Goal: Obtain resource: Obtain resource

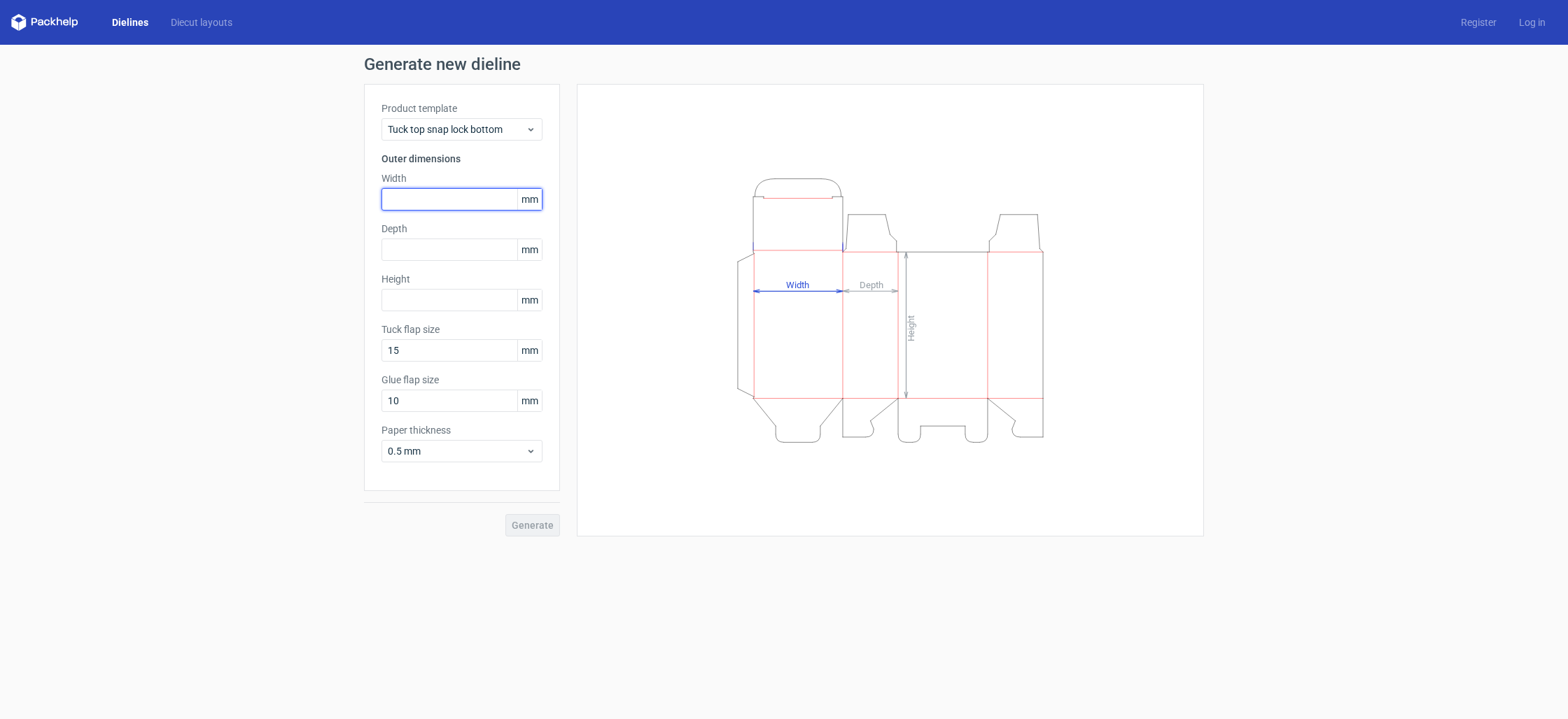
click at [427, 205] on input "text" at bounding box center [461, 199] width 161 height 22
type input "70"
type input "67"
click at [417, 302] on input "text" at bounding box center [461, 300] width 161 height 22
type input "70"
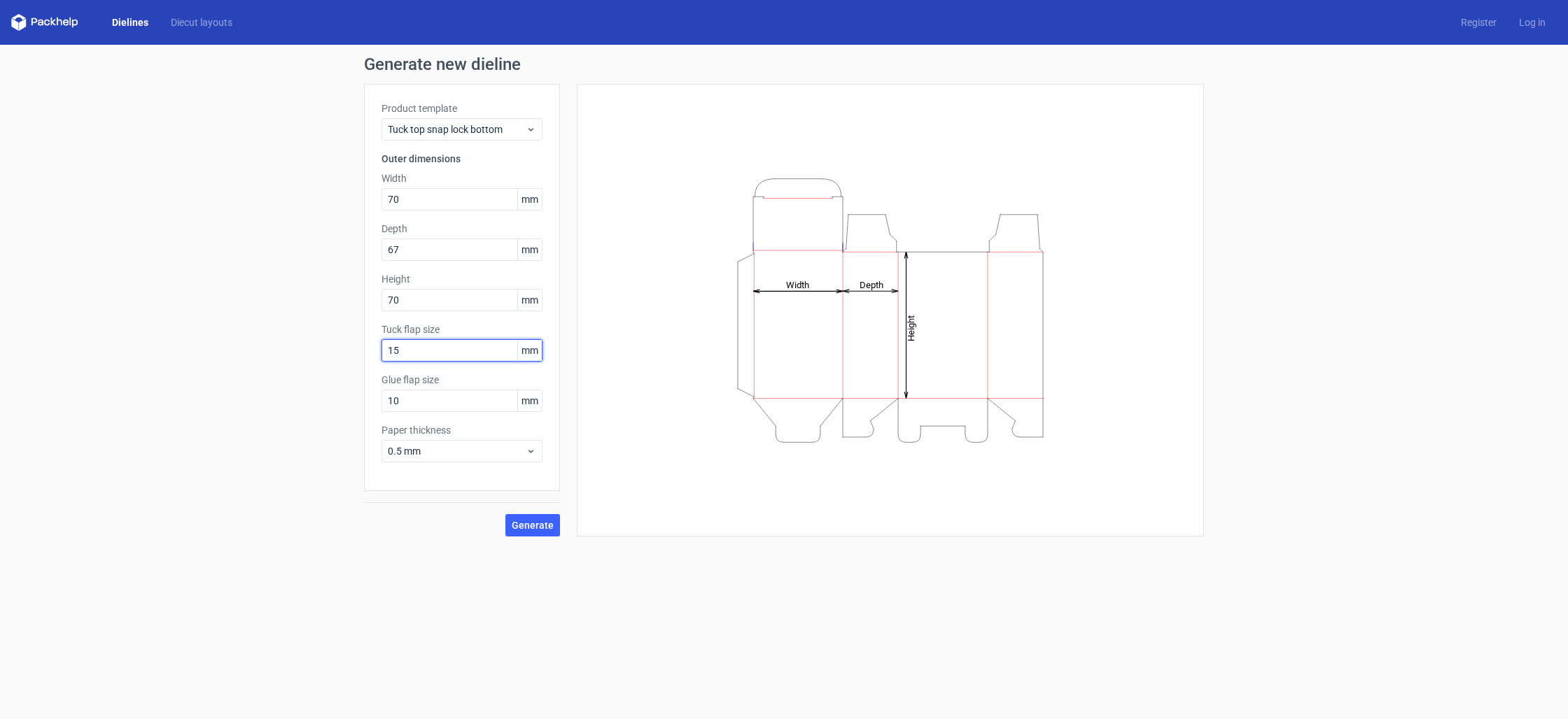
click at [430, 349] on input "15" at bounding box center [461, 350] width 161 height 22
click at [404, 399] on input "10" at bounding box center [461, 401] width 161 height 22
drag, startPoint x: 404, startPoint y: 399, endPoint x: 376, endPoint y: 399, distance: 28.0
click at [376, 399] on div "Product template Tuck top snap lock bottom Outer dimensions Width 70 mm Depth 6…" at bounding box center [462, 287] width 196 height 407
type input "0"
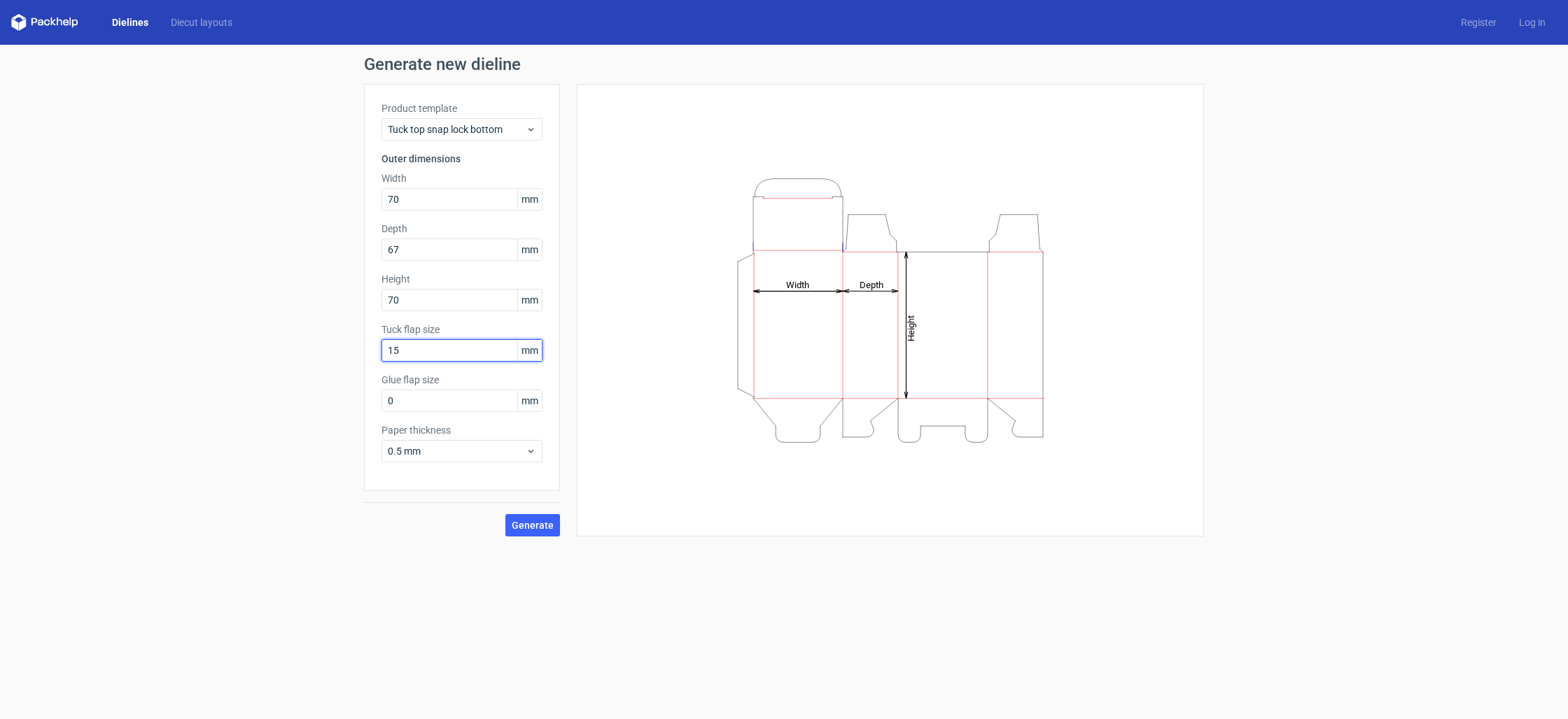
click at [412, 350] on input "15" at bounding box center [461, 350] width 161 height 22
drag, startPoint x: 409, startPoint y: 350, endPoint x: 367, endPoint y: 349, distance: 42.0
click at [367, 349] on div "Product template Tuck top snap lock bottom Outer dimensions Width 70 mm Depth 6…" at bounding box center [462, 287] width 196 height 407
type input "69"
click at [538, 527] on span "Generate" at bounding box center [533, 525] width 42 height 10
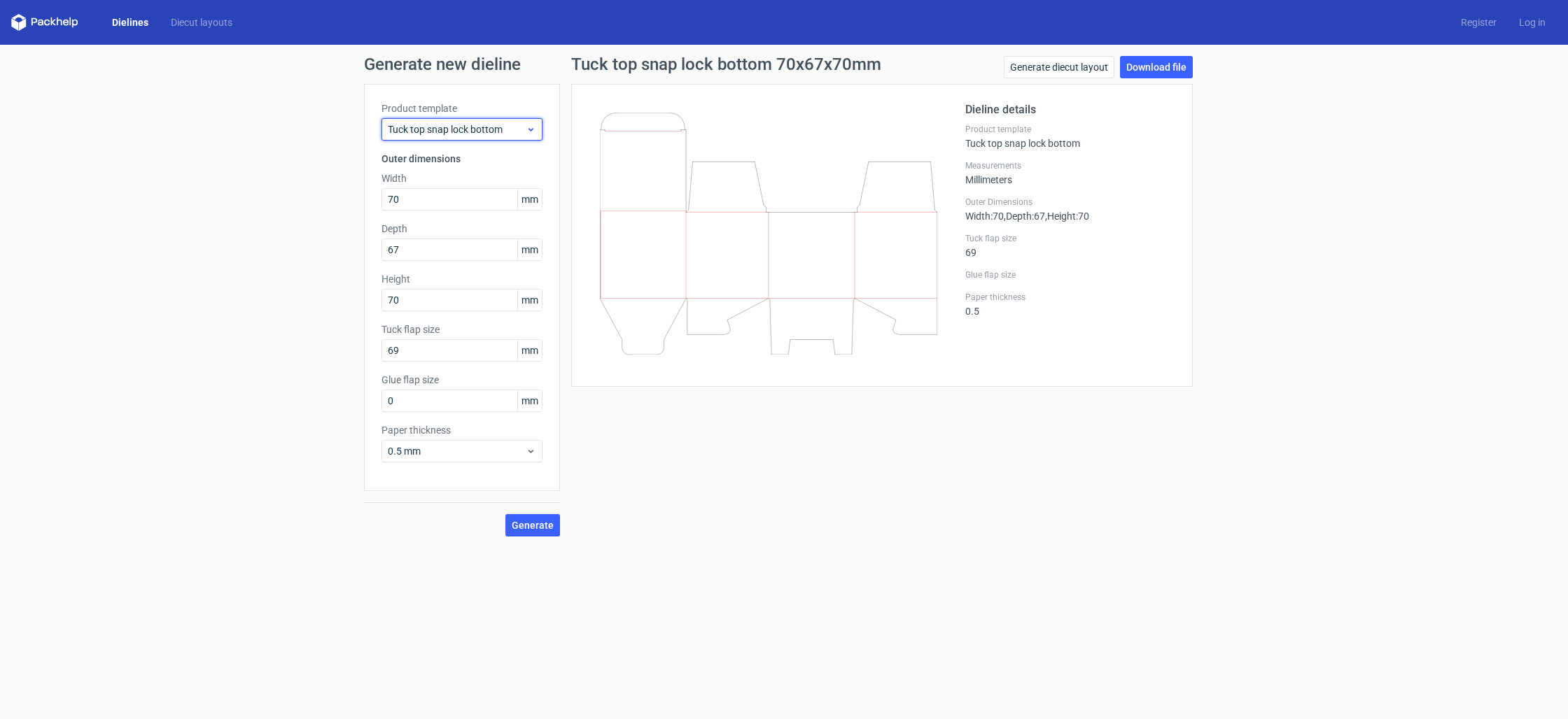
click at [510, 128] on span "Tuck top snap lock bottom" at bounding box center [456, 129] width 138 height 14
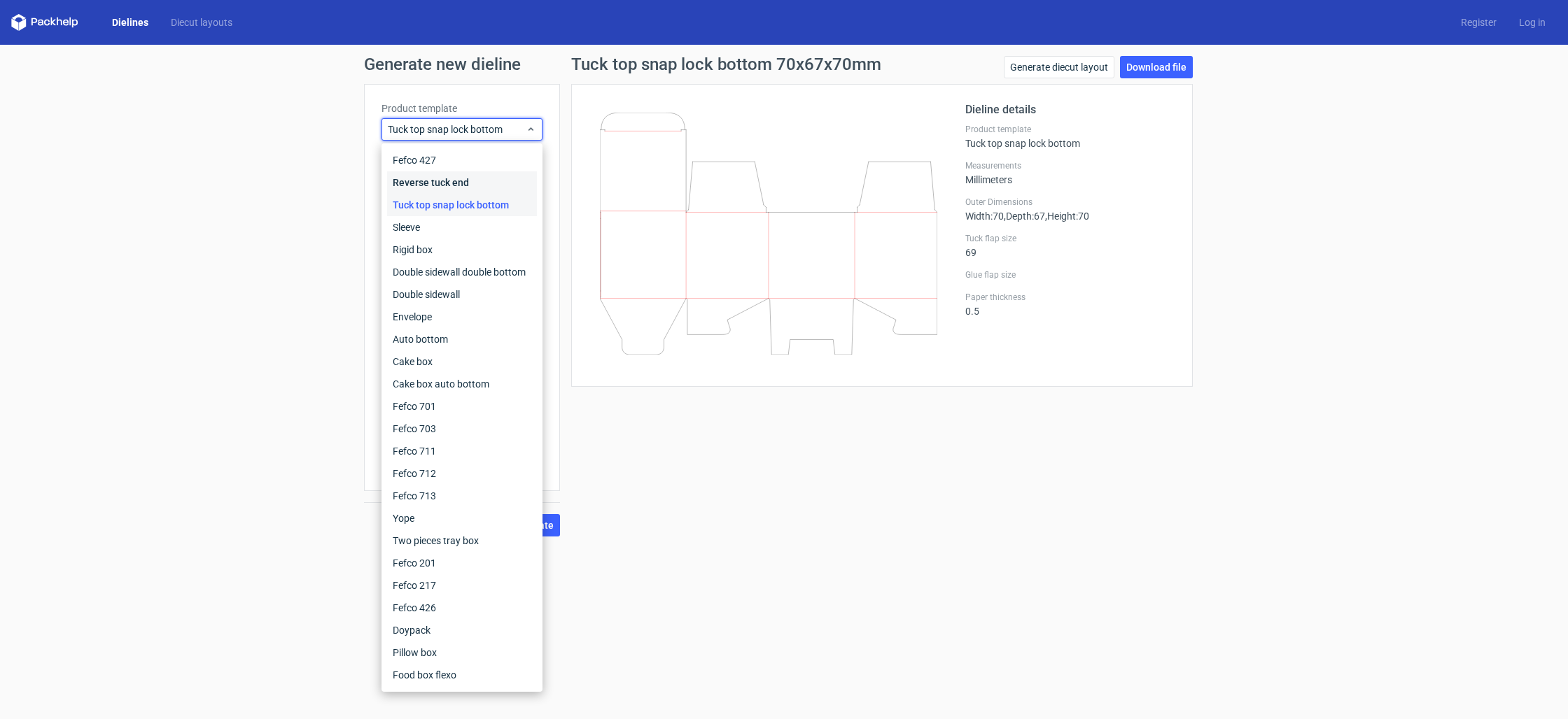
click at [448, 184] on div "Reverse tuck end" at bounding box center [462, 182] width 150 height 22
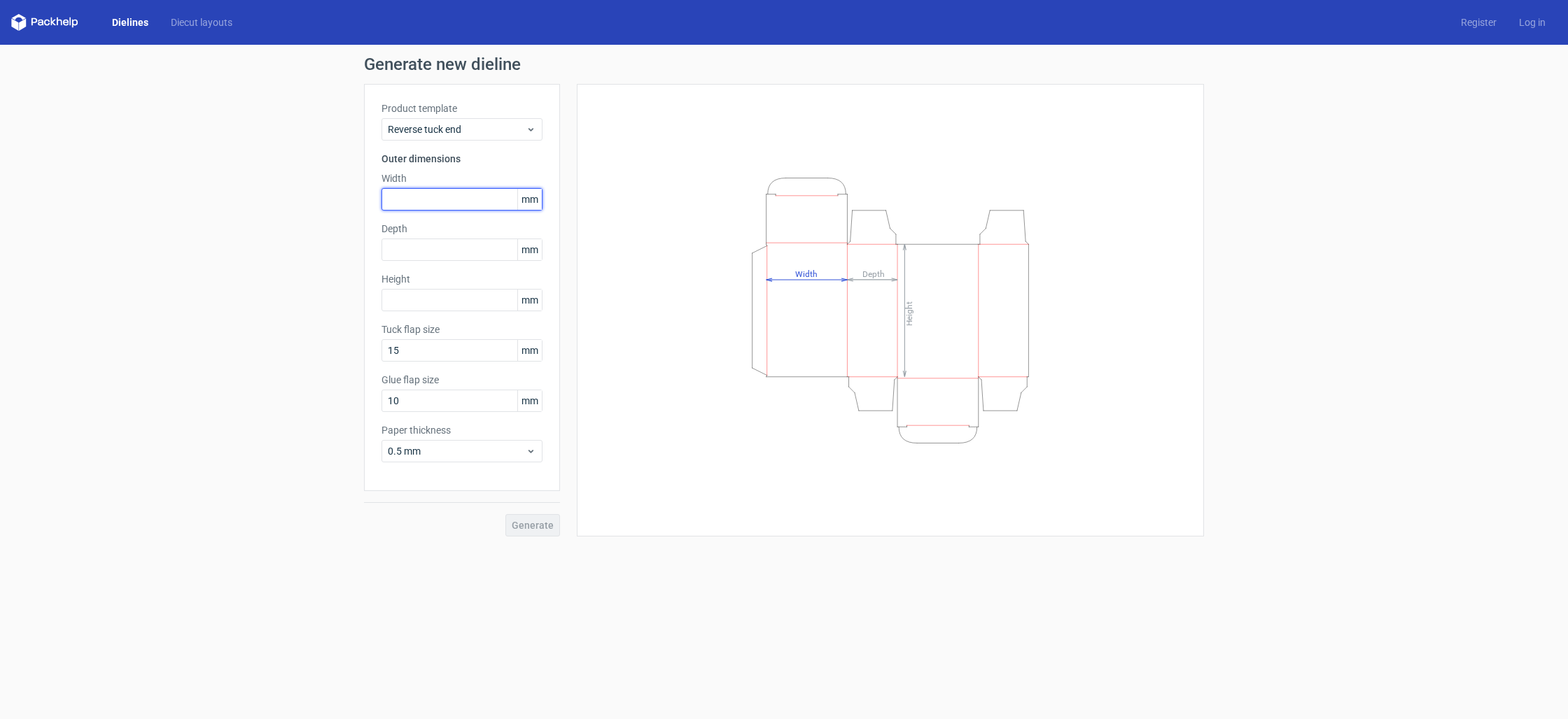
click at [438, 196] on input "text" at bounding box center [461, 199] width 161 height 22
type input "0"
type input "70"
type input "67"
type input "70"
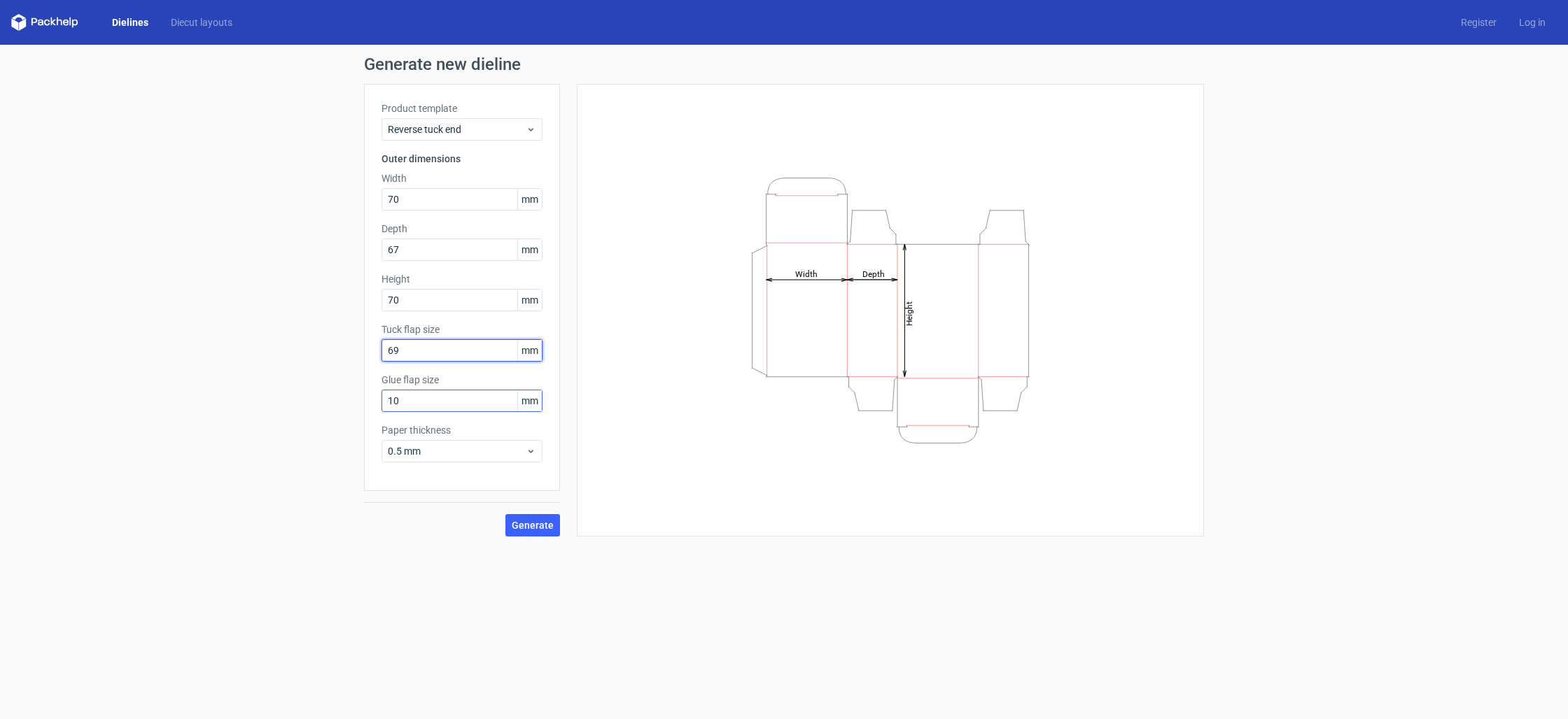
type input "69"
drag, startPoint x: 405, startPoint y: 401, endPoint x: 368, endPoint y: 405, distance: 37.2
click at [368, 405] on div "Product template Reverse tuck end Outer dimensions Width 70 mm Depth 67 mm Heig…" at bounding box center [462, 287] width 196 height 407
click at [530, 520] on span "Generate" at bounding box center [533, 525] width 42 height 10
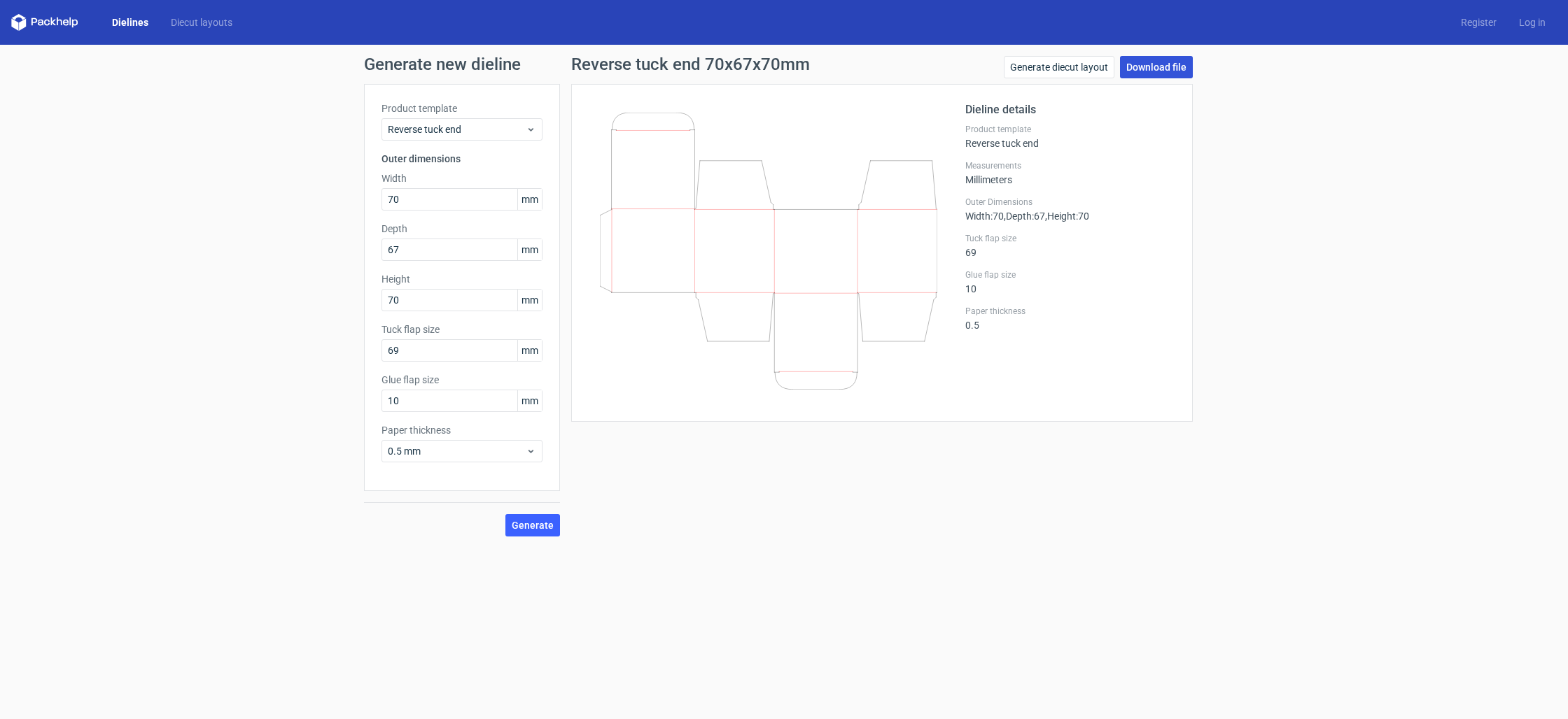
click at [1159, 68] on link "Download file" at bounding box center [1156, 67] width 73 height 22
drag, startPoint x: 411, startPoint y: 202, endPoint x: 380, endPoint y: 200, distance: 31.1
click at [380, 200] on div "Product template Reverse tuck end Outer dimensions Width 70 mm Depth 67 mm Heig…" at bounding box center [462, 287] width 196 height 407
type input "80"
drag, startPoint x: 430, startPoint y: 299, endPoint x: 364, endPoint y: 296, distance: 66.1
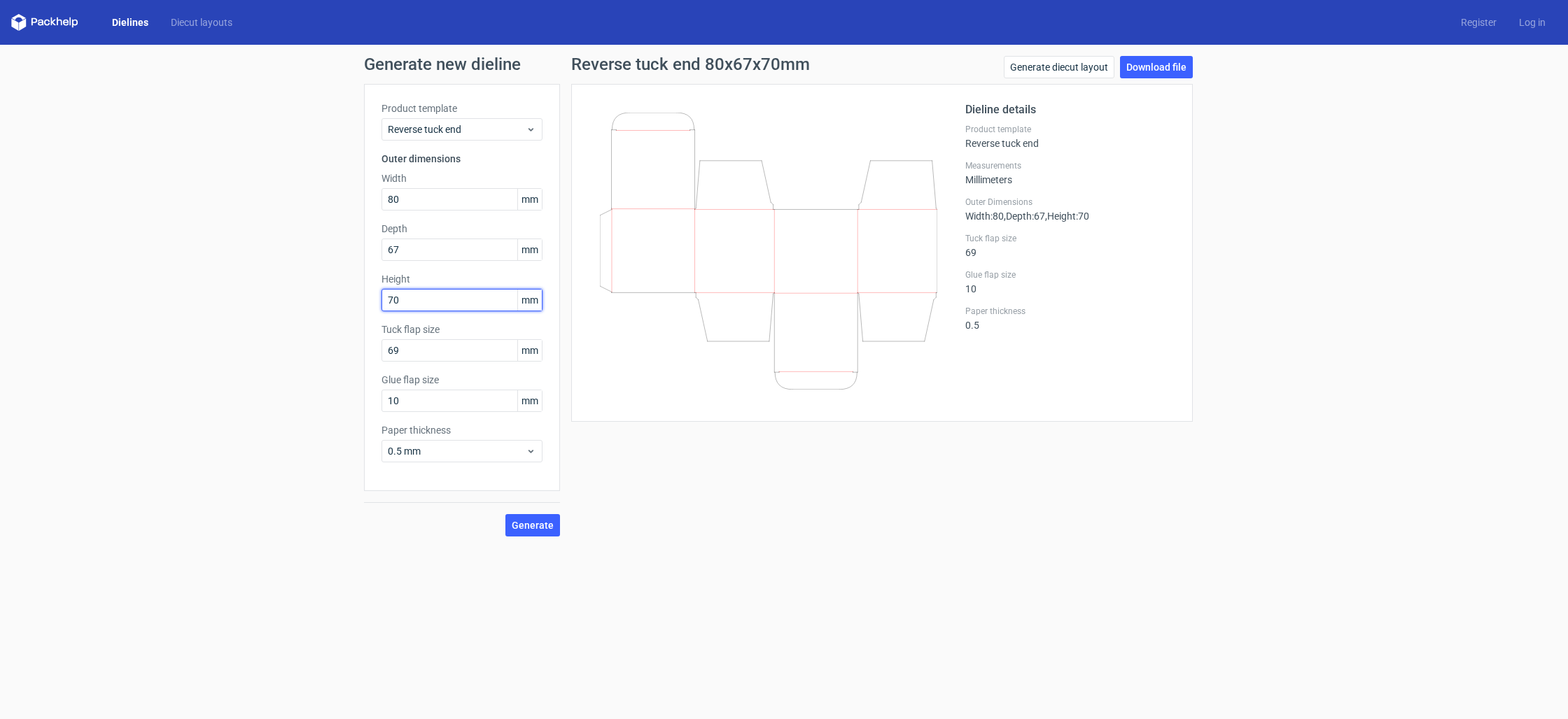
click at [364, 296] on div "Product template Reverse tuck end Outer dimensions Width 80 mm Depth 67 mm Heig…" at bounding box center [462, 287] width 196 height 407
type input "80"
click at [412, 350] on input "69" at bounding box center [461, 350] width 161 height 22
click at [395, 352] on input "69" at bounding box center [461, 350] width 161 height 22
type input "9"
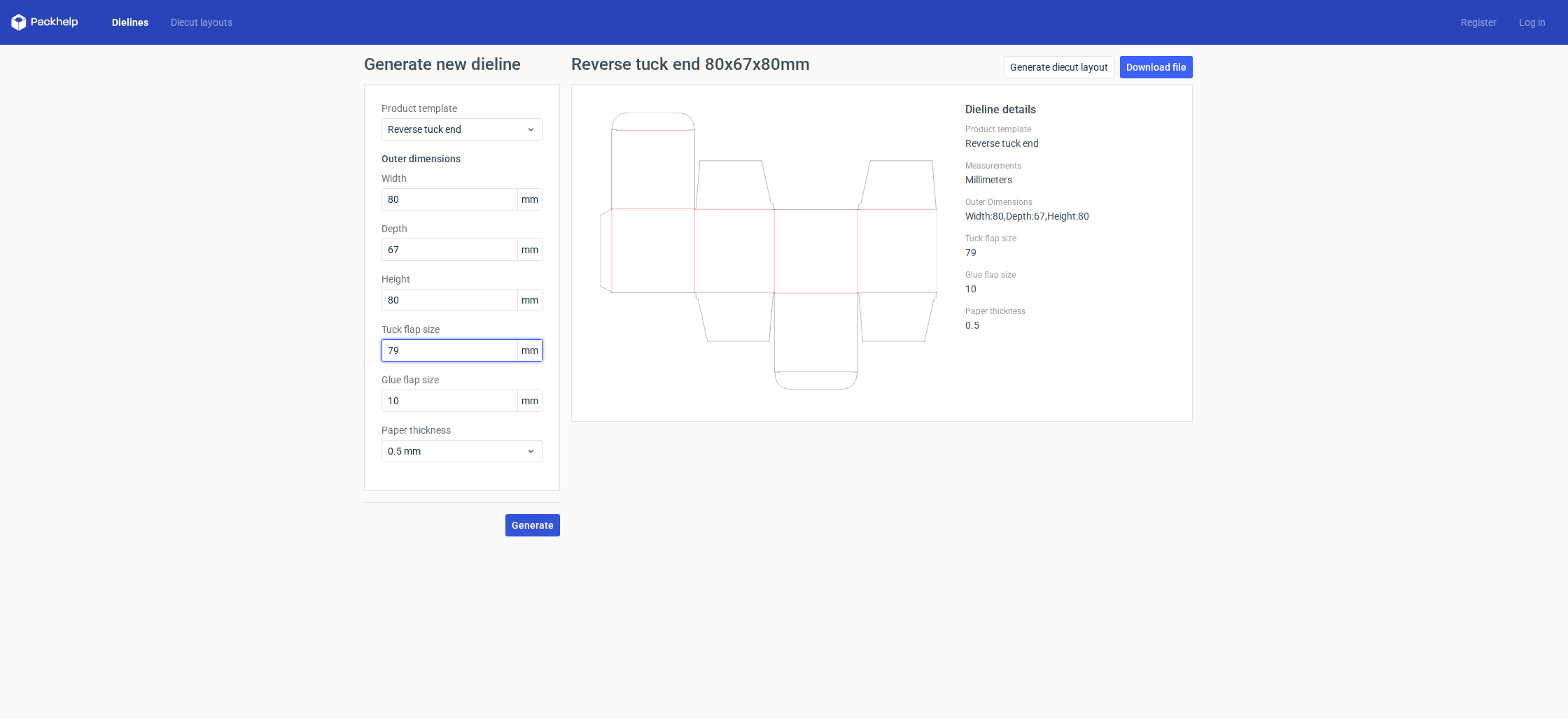
type input "79"
click at [533, 522] on span "Generate" at bounding box center [533, 525] width 42 height 10
click at [1167, 71] on link "Download file" at bounding box center [1156, 67] width 73 height 22
drag, startPoint x: 417, startPoint y: 200, endPoint x: 358, endPoint y: 197, distance: 59.1
click at [358, 197] on div "Generate new dieline Product template Reverse tuck end Outer dimensions Width 8…" at bounding box center [784, 296] width 1568 height 503
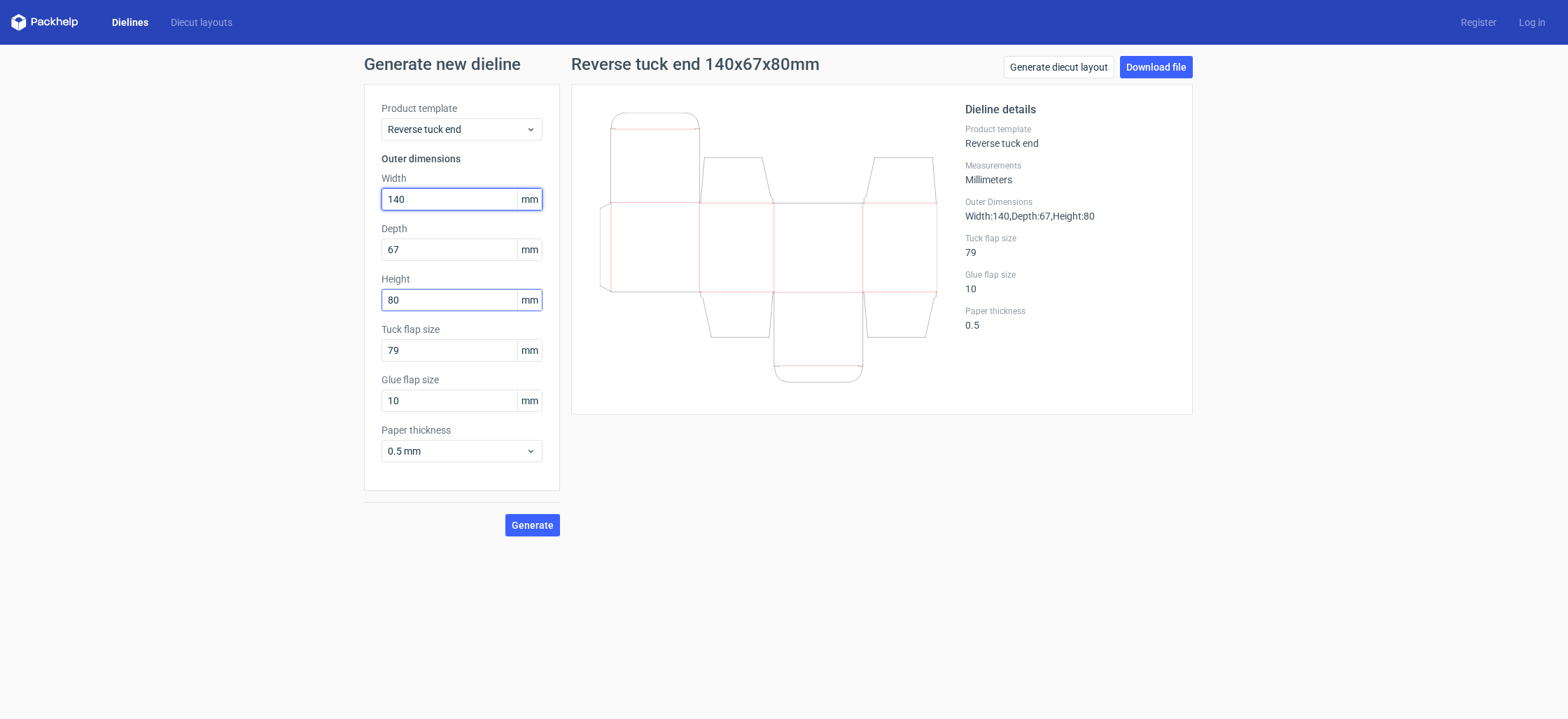
type input "140"
drag, startPoint x: 420, startPoint y: 304, endPoint x: 373, endPoint y: 300, distance: 47.2
click at [373, 300] on div "Product template Reverse tuck end Outer dimensions Width 140 mm Depth 67 mm Hei…" at bounding box center [462, 287] width 196 height 407
type input "70"
click at [445, 278] on label "Height" at bounding box center [461, 279] width 161 height 14
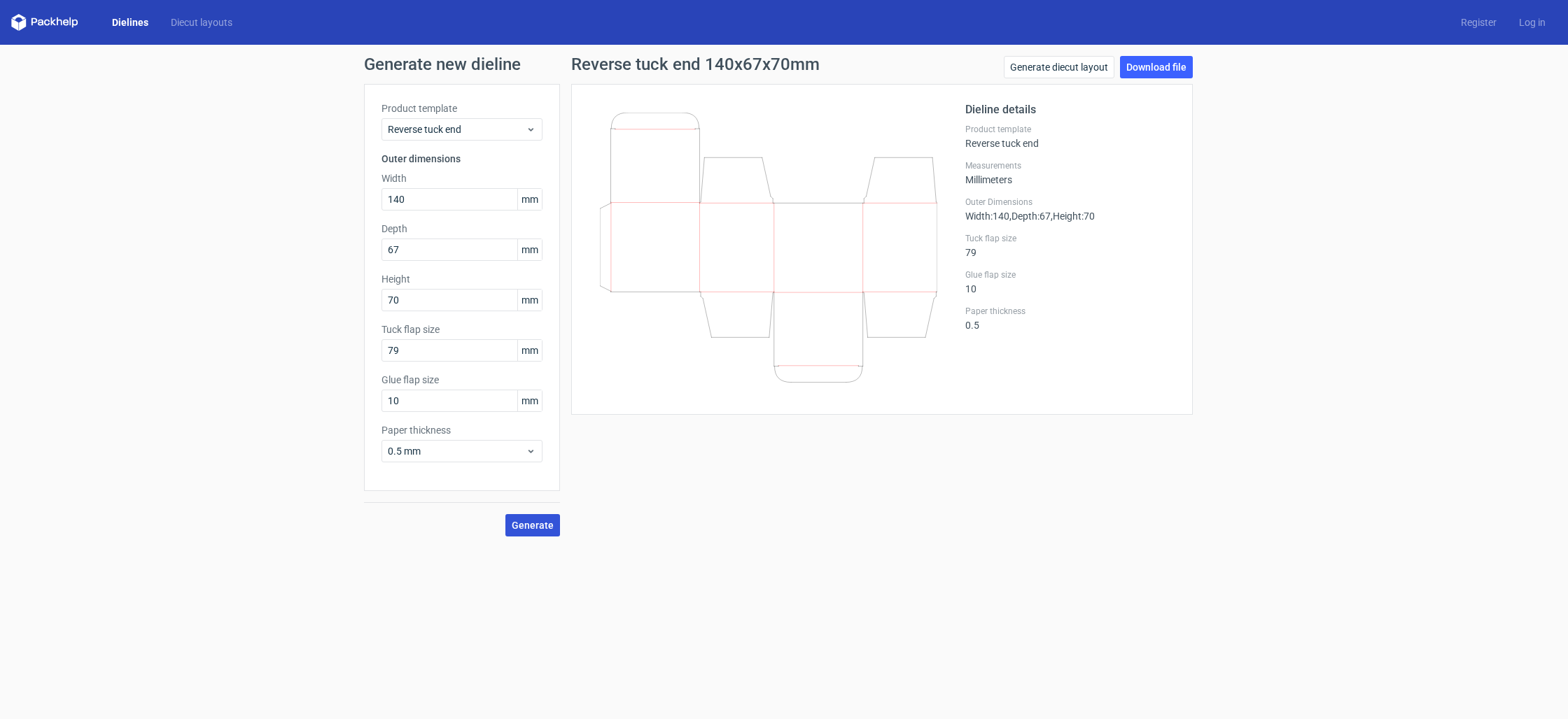
click at [521, 530] on span "Generate" at bounding box center [533, 525] width 42 height 10
drag, startPoint x: 417, startPoint y: 200, endPoint x: 378, endPoint y: 197, distance: 39.1
click at [378, 197] on div "Product template Reverse tuck end Outer dimensions Width 140 mm Depth 67 mm Hei…" at bounding box center [462, 287] width 196 height 407
type input "70"
drag, startPoint x: 411, startPoint y: 298, endPoint x: 373, endPoint y: 299, distance: 38.0
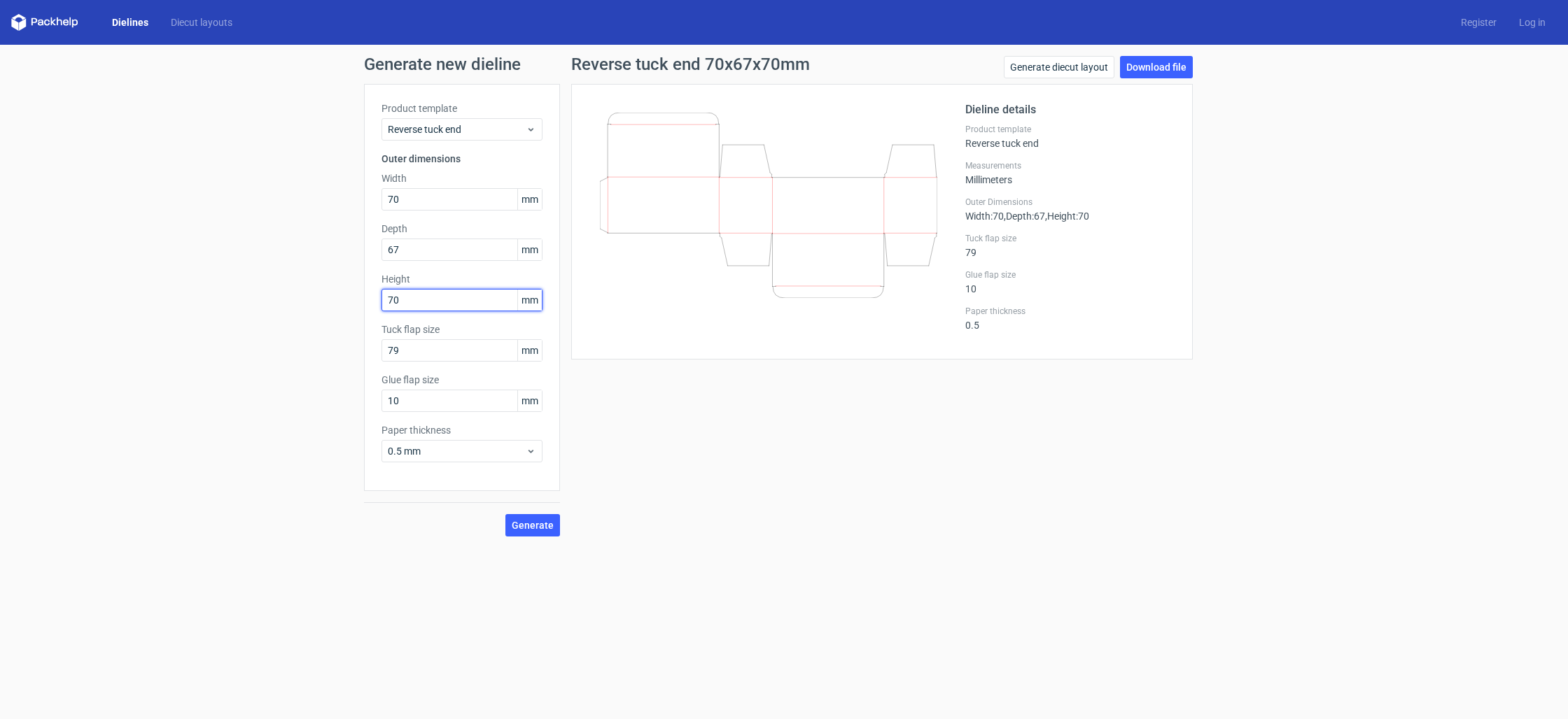
click at [373, 299] on div "Product template Reverse tuck end Outer dimensions Width 70 mm Depth 67 mm Heig…" at bounding box center [462, 287] width 196 height 407
type input "140"
click at [532, 517] on button "Generate" at bounding box center [533, 525] width 55 height 22
drag, startPoint x: 401, startPoint y: 351, endPoint x: 375, endPoint y: 350, distance: 26.0
click at [375, 350] on div "Product template Reverse tuck end Outer dimensions Width 70 mm Depth 67 mm Heig…" at bounding box center [462, 287] width 196 height 407
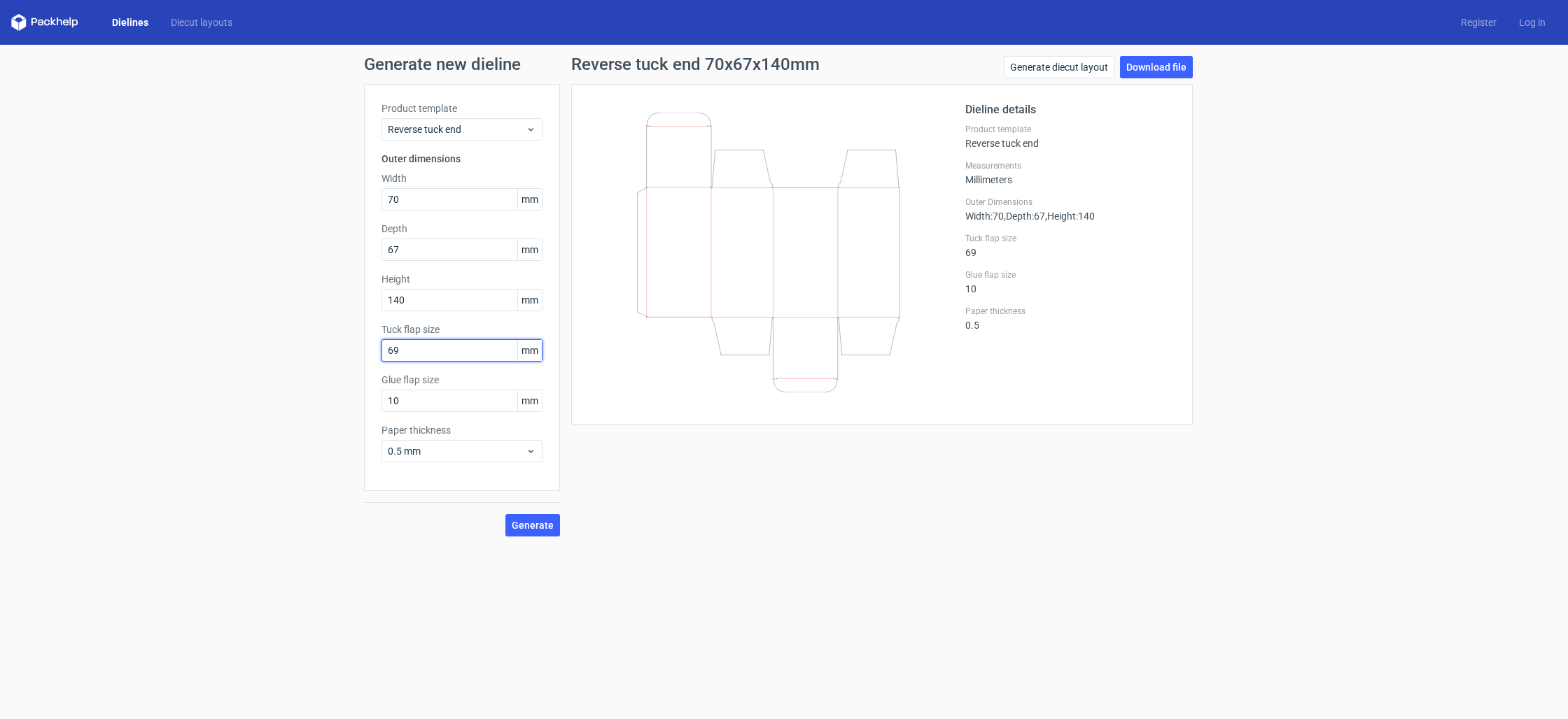
type input "69"
click at [453, 318] on div "Product template Reverse tuck end Outer dimensions Width 70 mm Depth 67 mm Heig…" at bounding box center [462, 287] width 196 height 407
click at [515, 520] on span "Generate" at bounding box center [533, 525] width 42 height 10
click at [1141, 68] on link "Download file" at bounding box center [1156, 67] width 73 height 22
click at [405, 200] on input "70" at bounding box center [461, 199] width 161 height 22
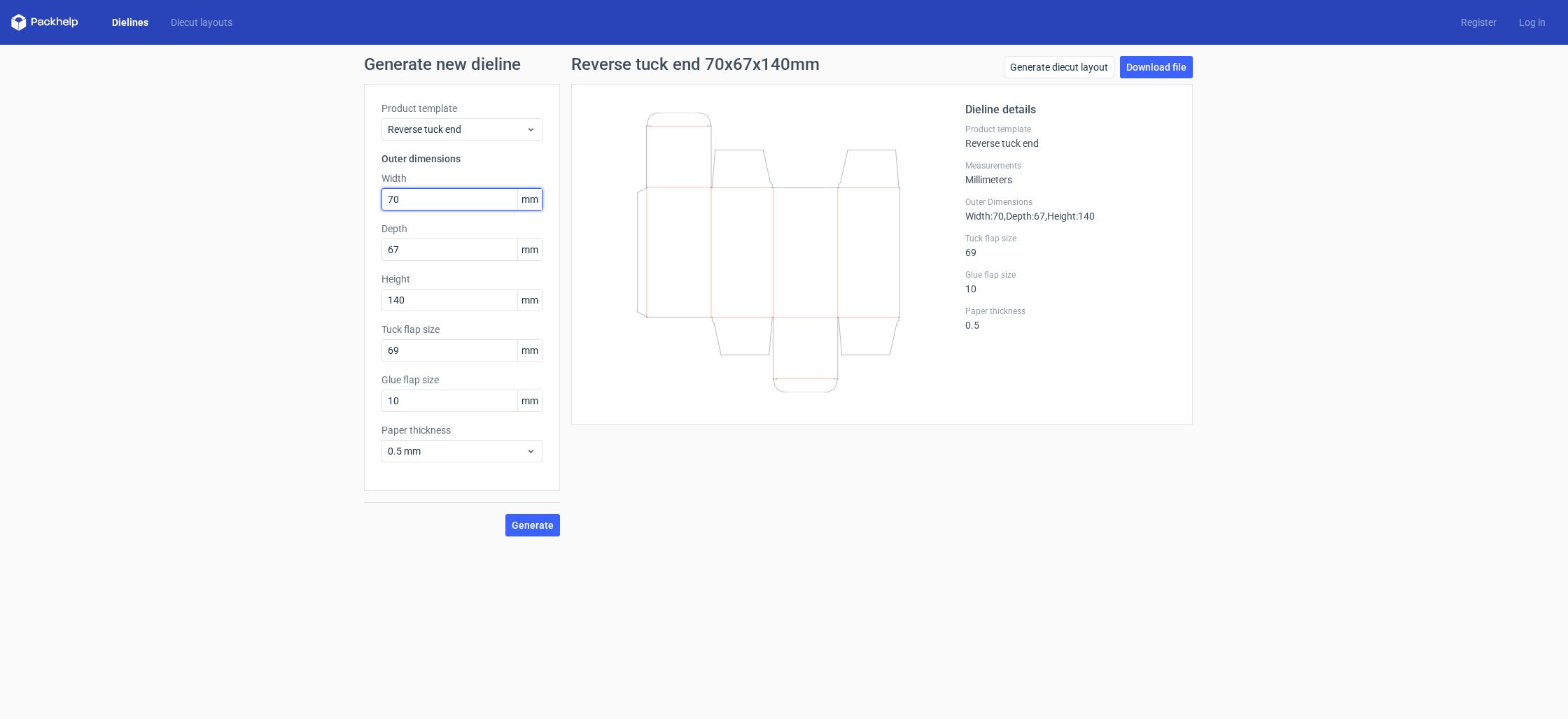
type input "7"
type input "140"
type input "70"
click at [543, 527] on span "Generate" at bounding box center [533, 525] width 42 height 10
click at [1171, 70] on link "Download file" at bounding box center [1156, 67] width 73 height 22
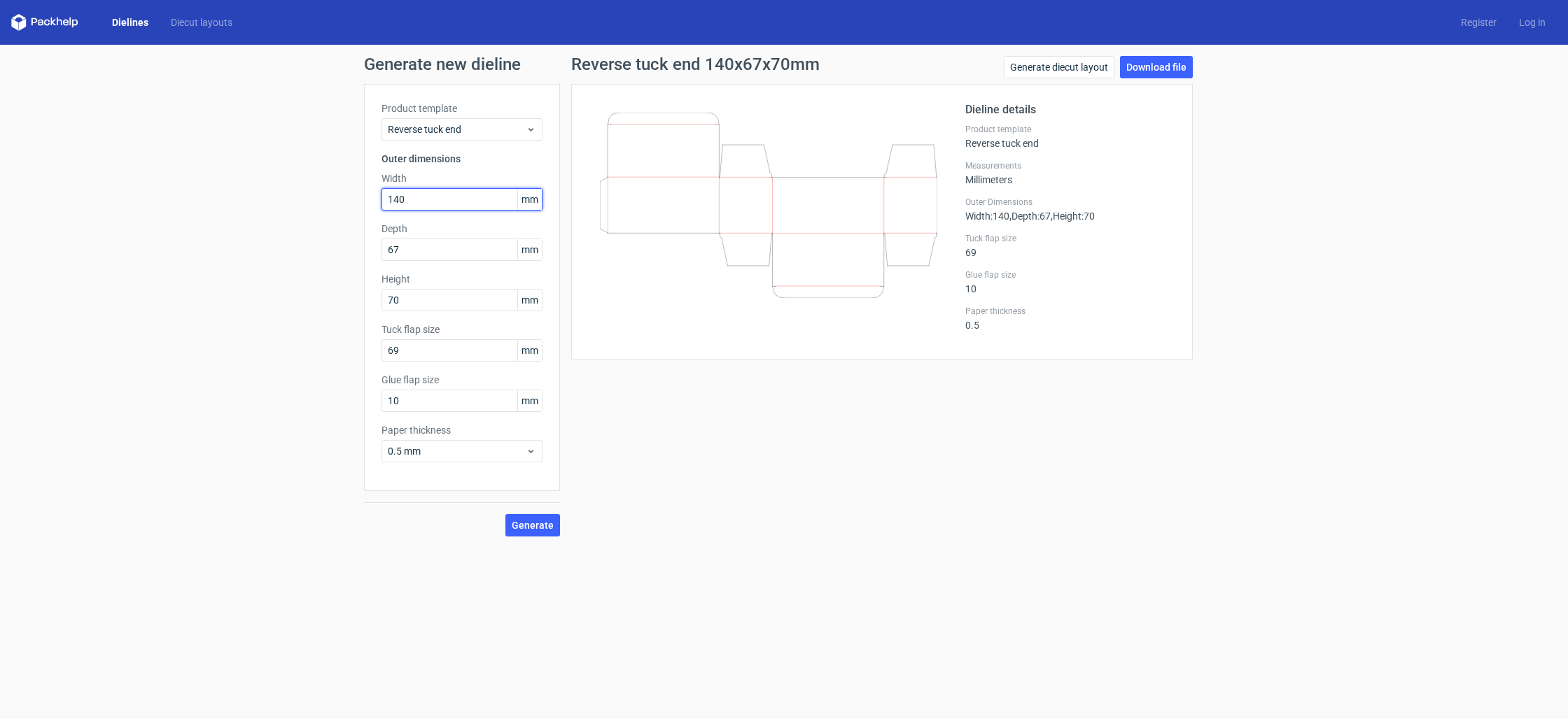
drag, startPoint x: 438, startPoint y: 202, endPoint x: 365, endPoint y: 199, distance: 73.1
click at [365, 199] on div "Product template Reverse tuck end Outer dimensions Width 140 mm Depth 67 mm Hei…" at bounding box center [462, 287] width 196 height 407
type input "120"
type input "80"
click at [413, 347] on input "69" at bounding box center [461, 350] width 161 height 22
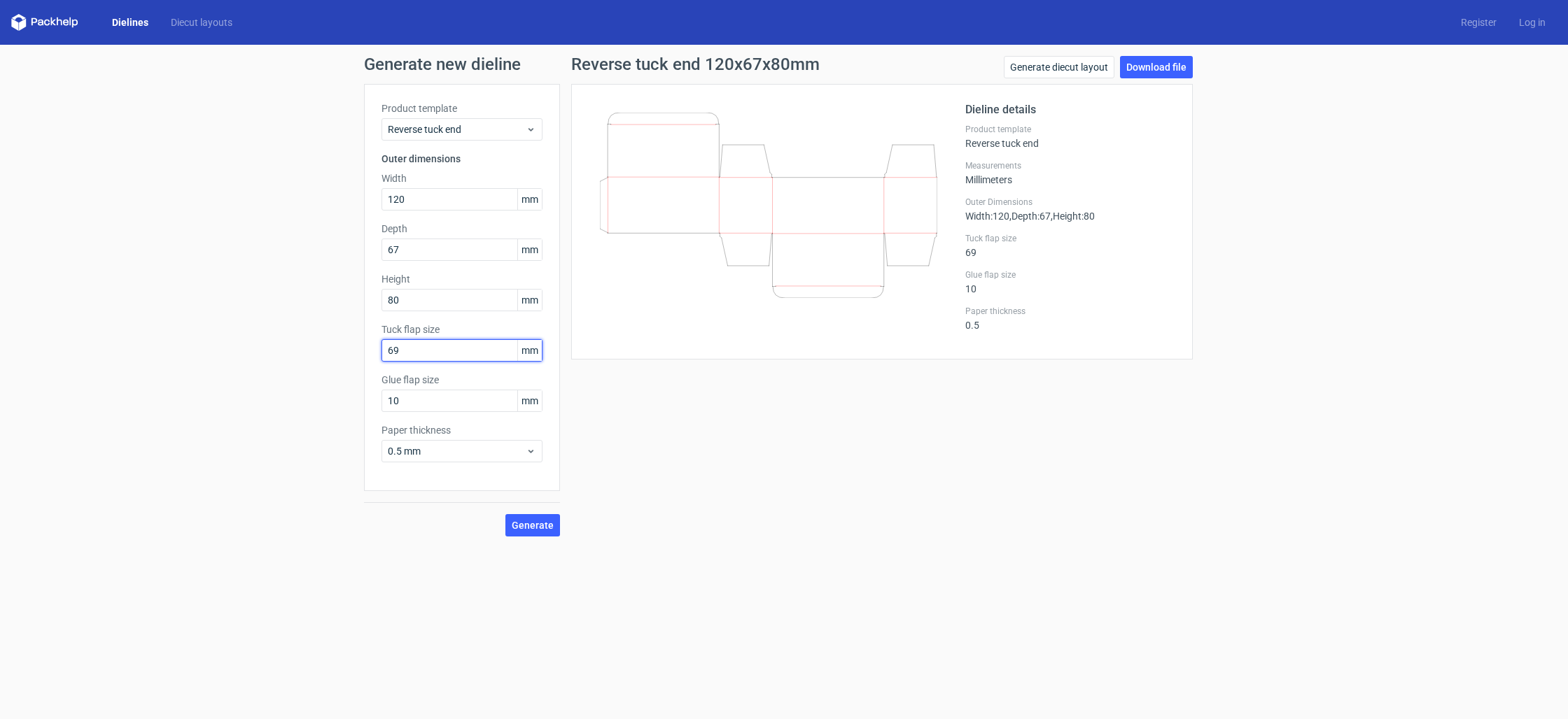
type input "6"
type input "79"
click at [529, 529] on span "Generate" at bounding box center [533, 525] width 42 height 10
click at [1131, 72] on link "Download file" at bounding box center [1156, 67] width 73 height 22
drag, startPoint x: 418, startPoint y: 199, endPoint x: 386, endPoint y: 200, distance: 32.0
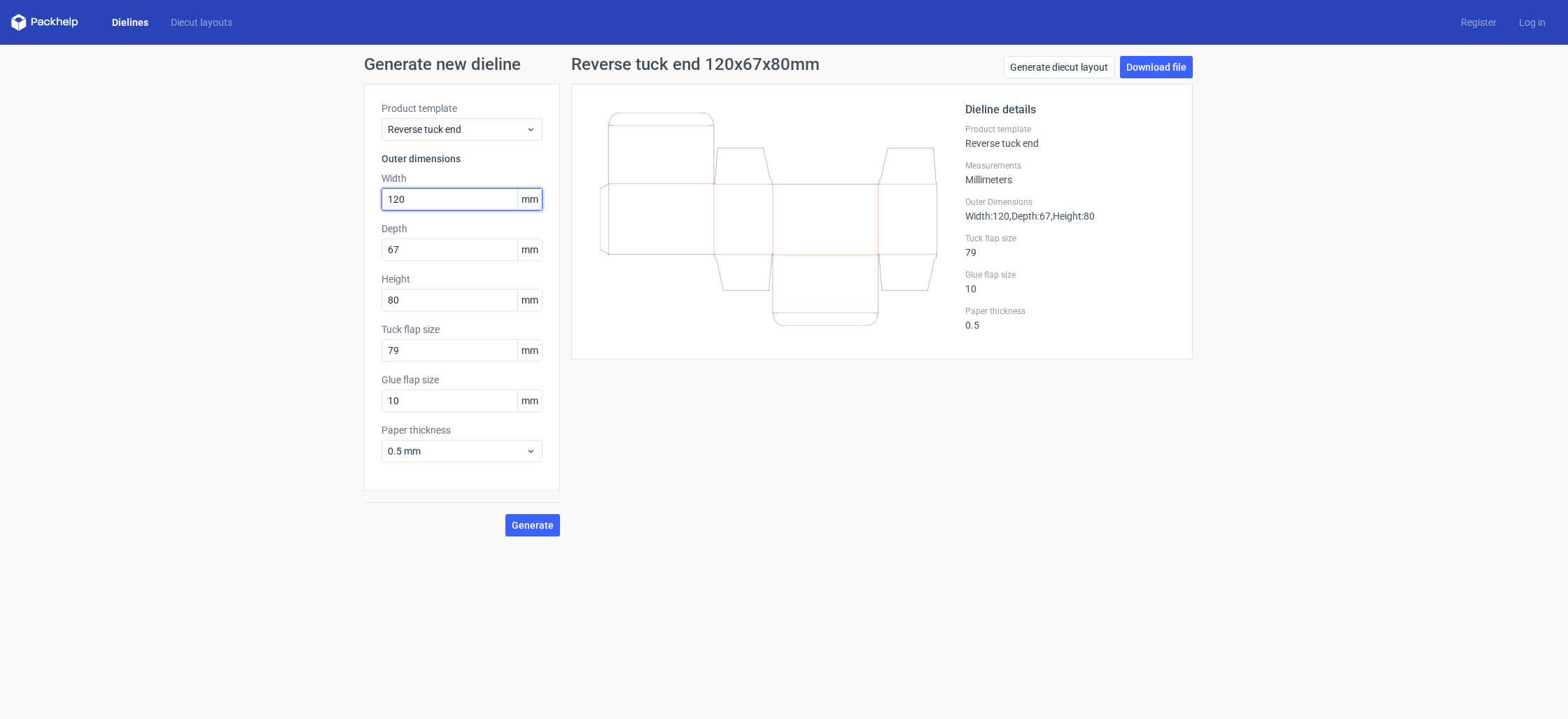
click at [386, 200] on input "120" at bounding box center [461, 199] width 161 height 22
type input "140"
click at [531, 303] on span "mm" at bounding box center [530, 300] width 25 height 21
click at [410, 286] on div "Height 33 mm" at bounding box center [461, 292] width 161 height 39
click at [408, 302] on input "33" at bounding box center [461, 300] width 161 height 22
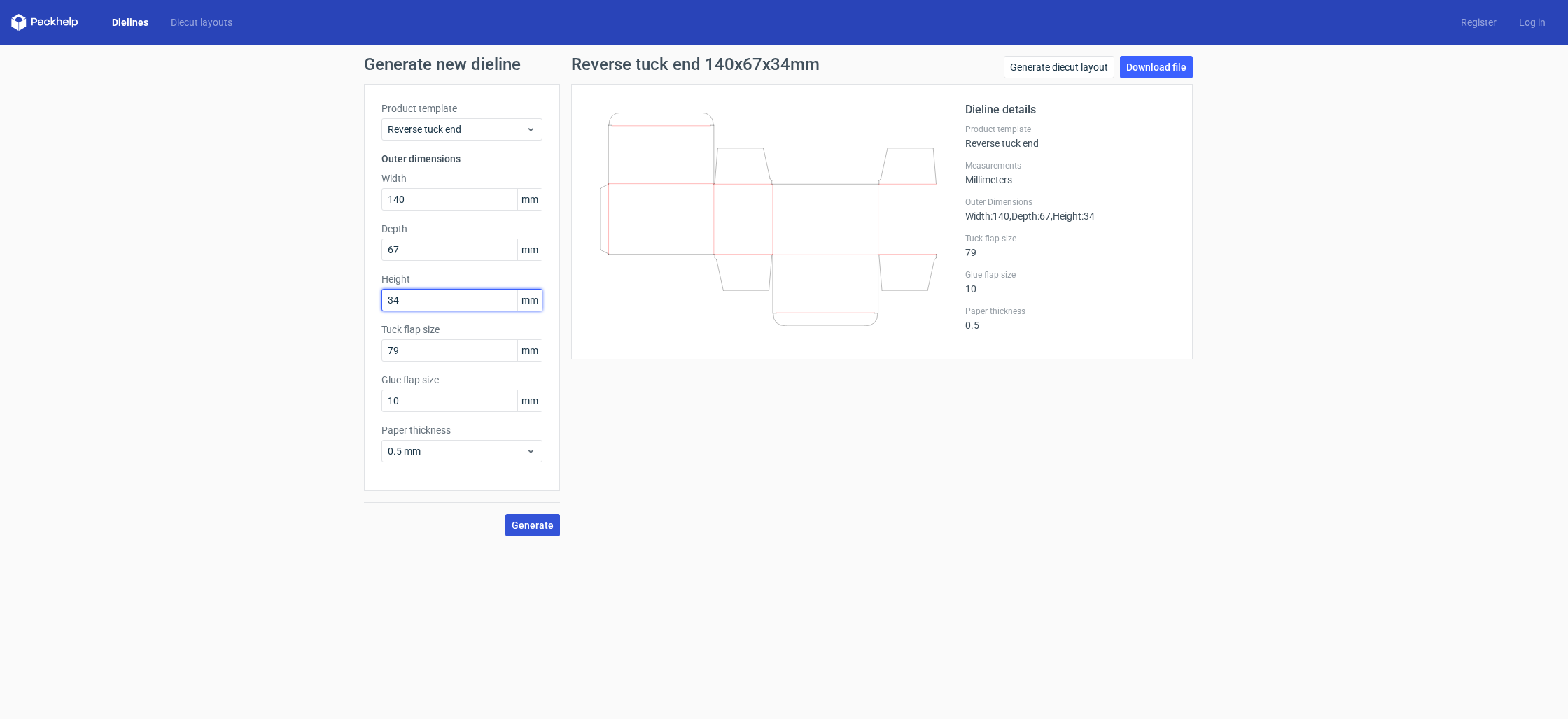
type input "34"
click at [508, 521] on button "Generate" at bounding box center [533, 525] width 55 height 22
drag, startPoint x: 425, startPoint y: 199, endPoint x: 329, endPoint y: 199, distance: 96.0
click at [329, 199] on div "Generate new dieline Product template Reverse tuck end Outer dimensions Width 1…" at bounding box center [784, 296] width 1568 height 503
type input "34"
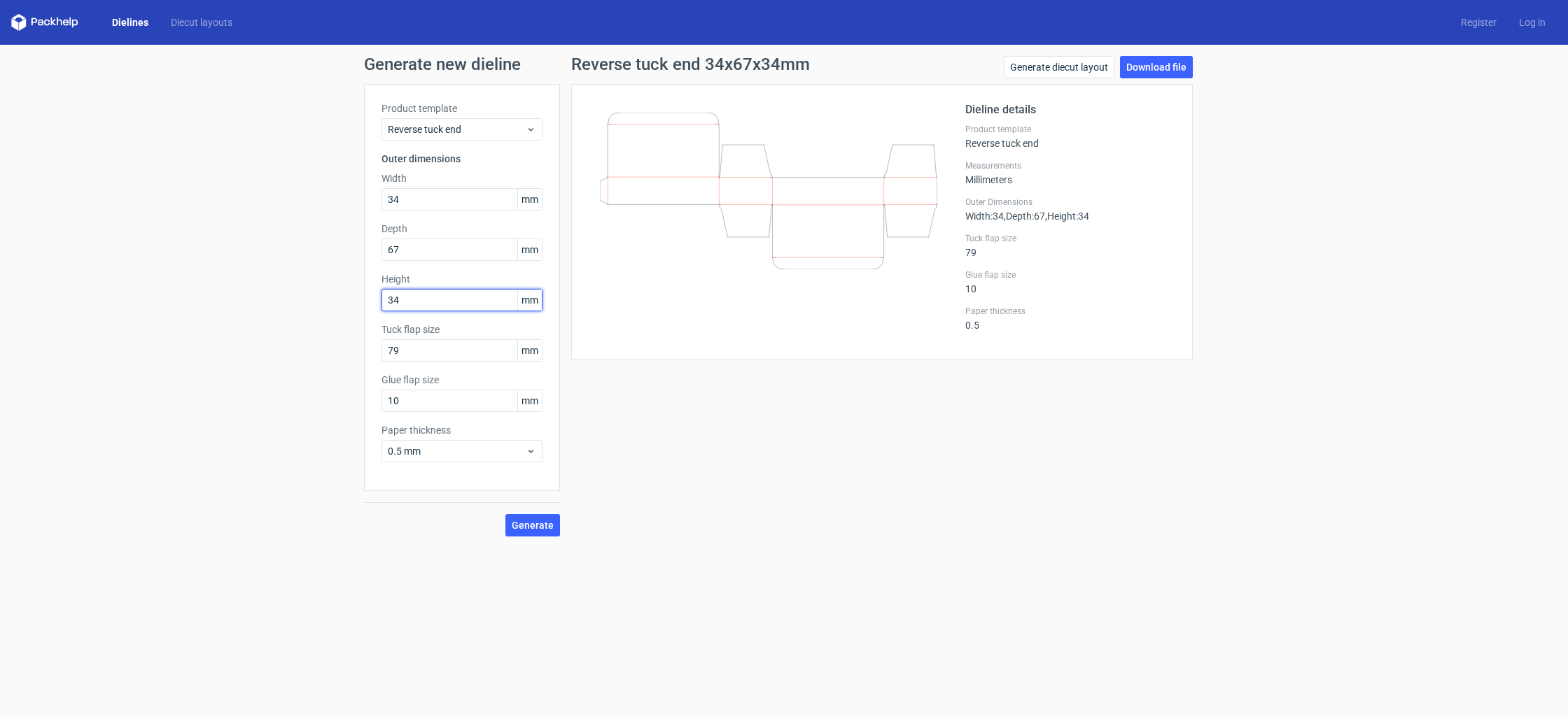
drag, startPoint x: 407, startPoint y: 302, endPoint x: 374, endPoint y: 300, distance: 33.1
click at [374, 300] on div "Product template Reverse tuck end Outer dimensions Width 34 mm Depth 67 mm Heig…" at bounding box center [462, 287] width 196 height 407
type input "140"
drag, startPoint x: 407, startPoint y: 352, endPoint x: 356, endPoint y: 351, distance: 51.0
click at [356, 351] on div "Generate new dieline Product template Reverse tuck end Outer dimensions Width 3…" at bounding box center [784, 296] width 1568 height 503
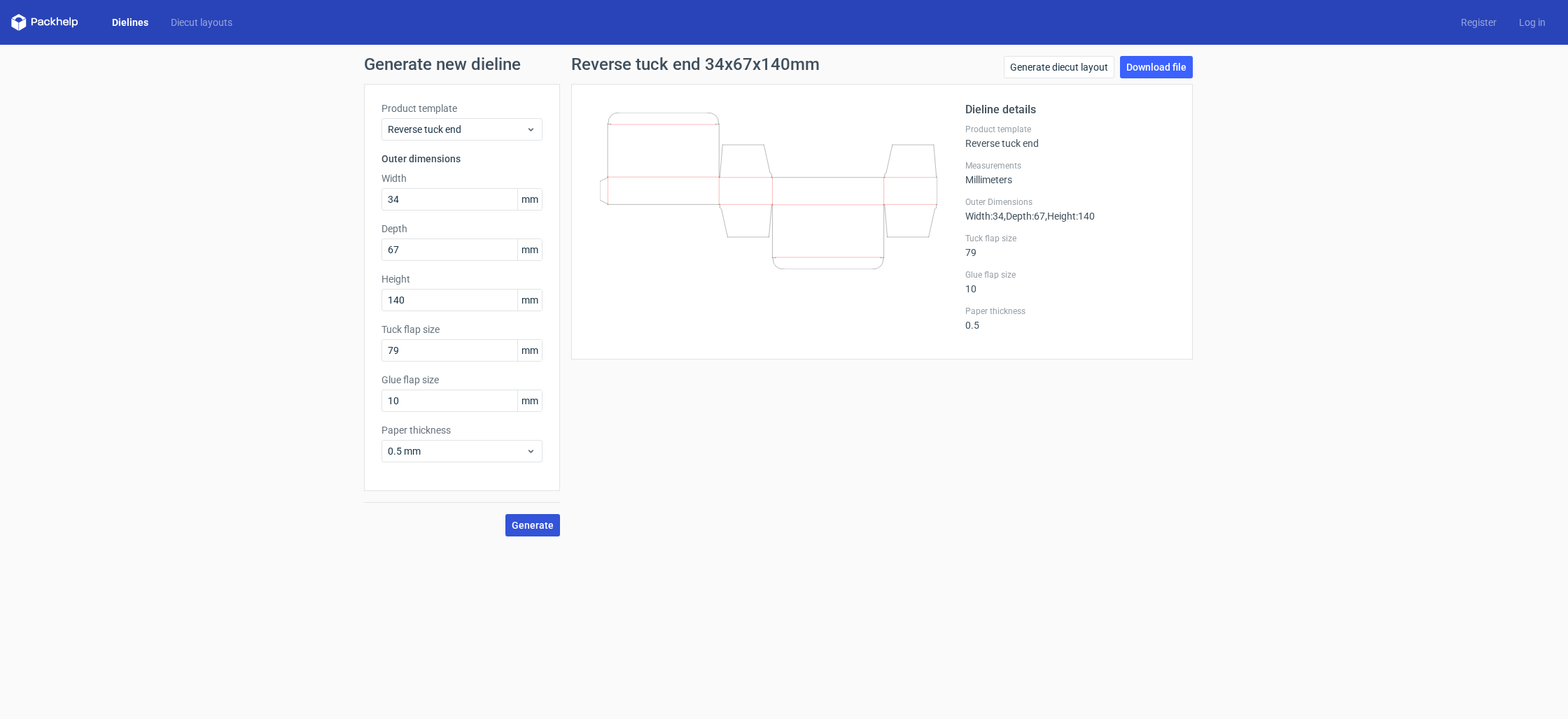
click at [525, 528] on span "Generate" at bounding box center [533, 525] width 42 height 10
type input "139"
click at [522, 530] on span "Generate" at bounding box center [533, 525] width 42 height 10
click at [1076, 69] on link "Generate diecut layout" at bounding box center [1058, 67] width 110 height 22
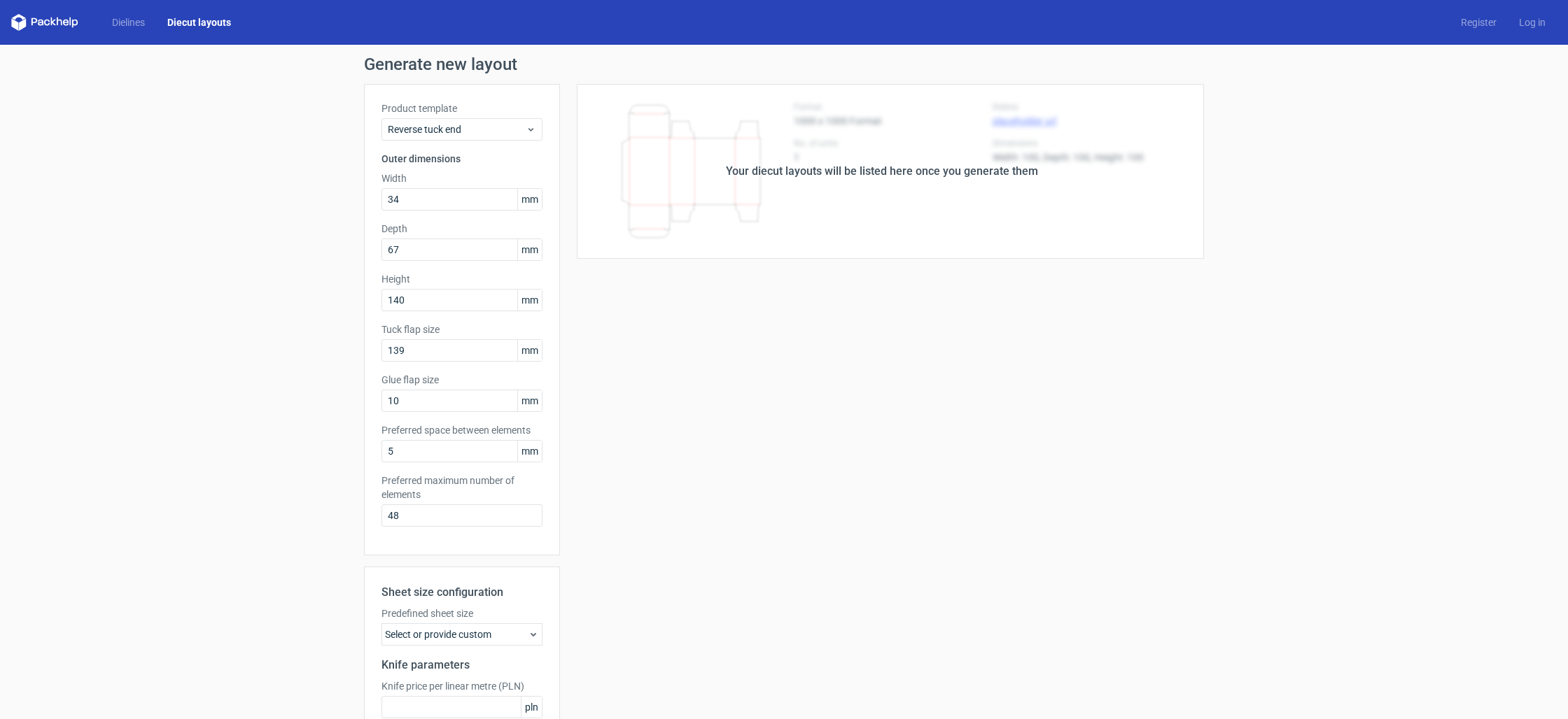
click at [847, 188] on div "Your diecut layouts will be listed here once you generate them" at bounding box center [882, 171] width 644 height 175
click at [464, 171] on div "Product template Reverse tuck end Outer dimensions Width 34 mm Depth 67 mm Heig…" at bounding box center [462, 320] width 196 height 471
click at [456, 476] on label "Preferred maximum number of elements" at bounding box center [461, 487] width 161 height 28
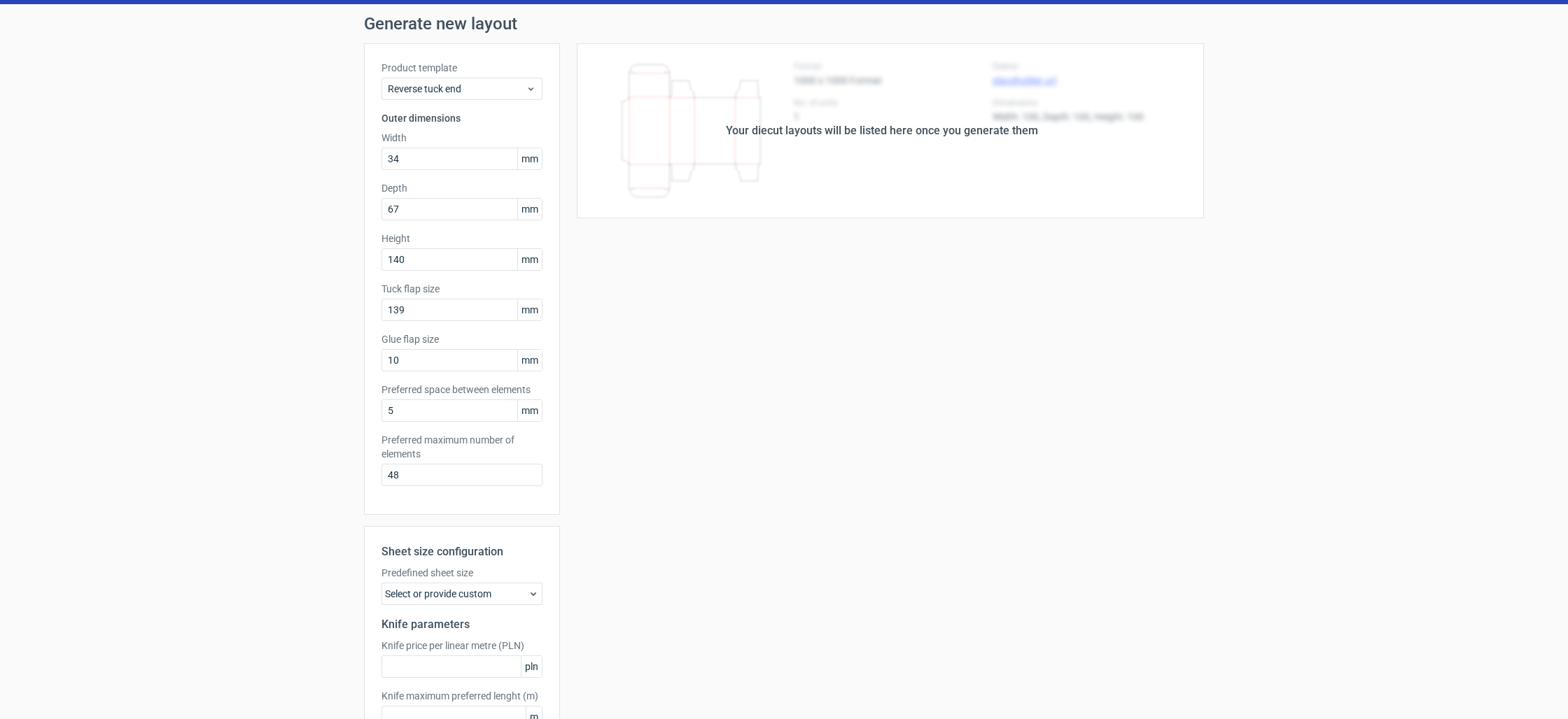
scroll to position [135, 0]
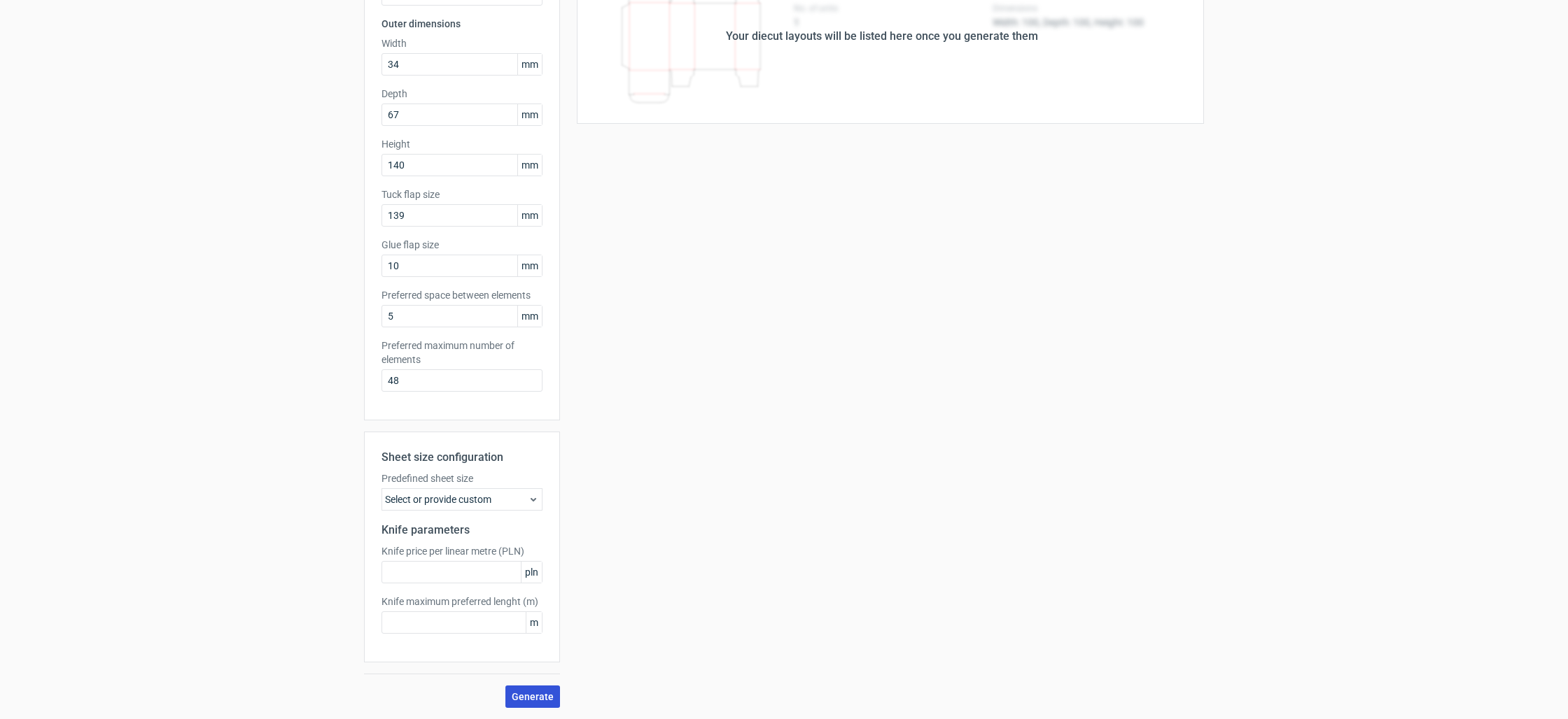
click at [528, 698] on span "Generate" at bounding box center [533, 697] width 42 height 10
click at [538, 688] on button "Generate" at bounding box center [533, 697] width 55 height 22
click at [1500, 684] on div "Network Error" at bounding box center [1510, 686] width 61 height 14
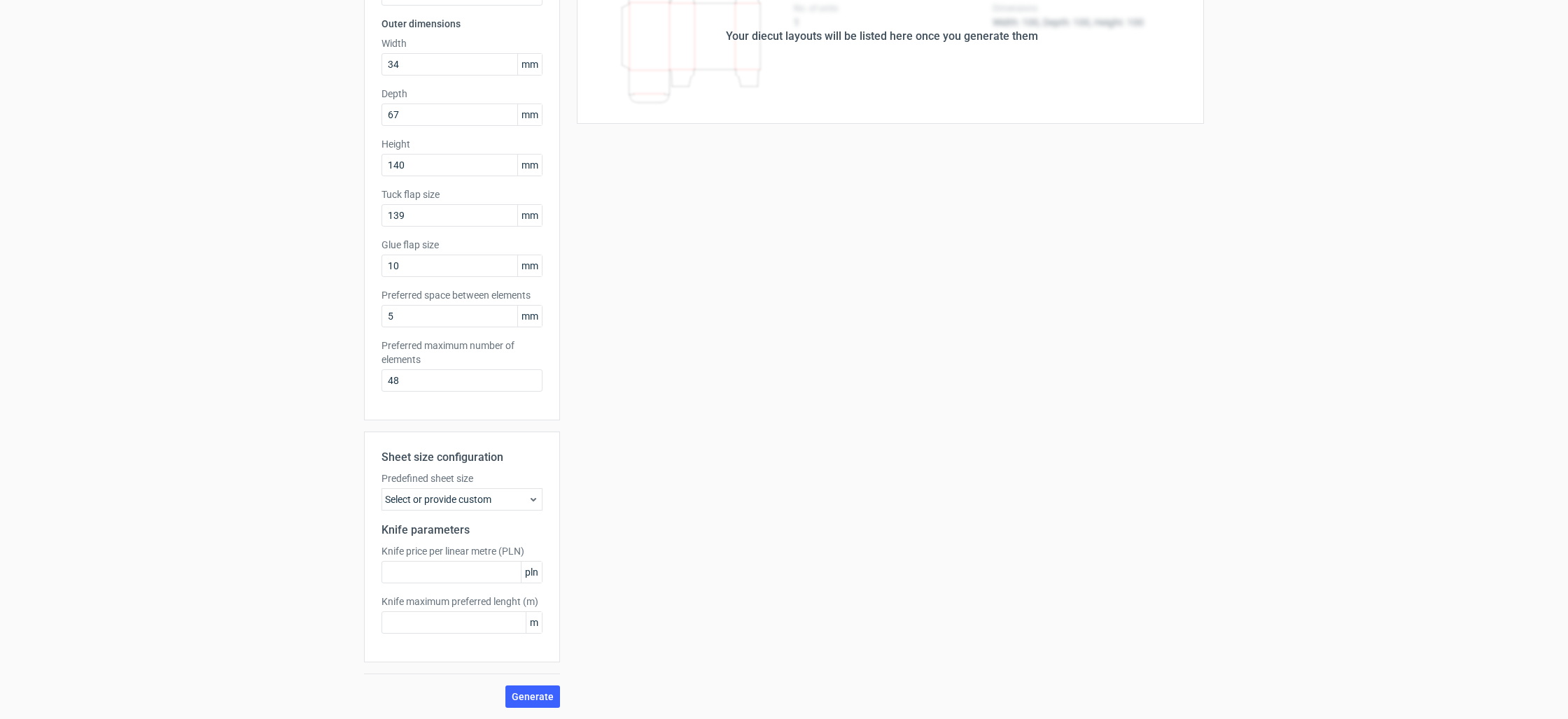
click at [745, 222] on div "Your diecut layouts will be listed here once you generate them Height Depth Wid…" at bounding box center [882, 329] width 644 height 759
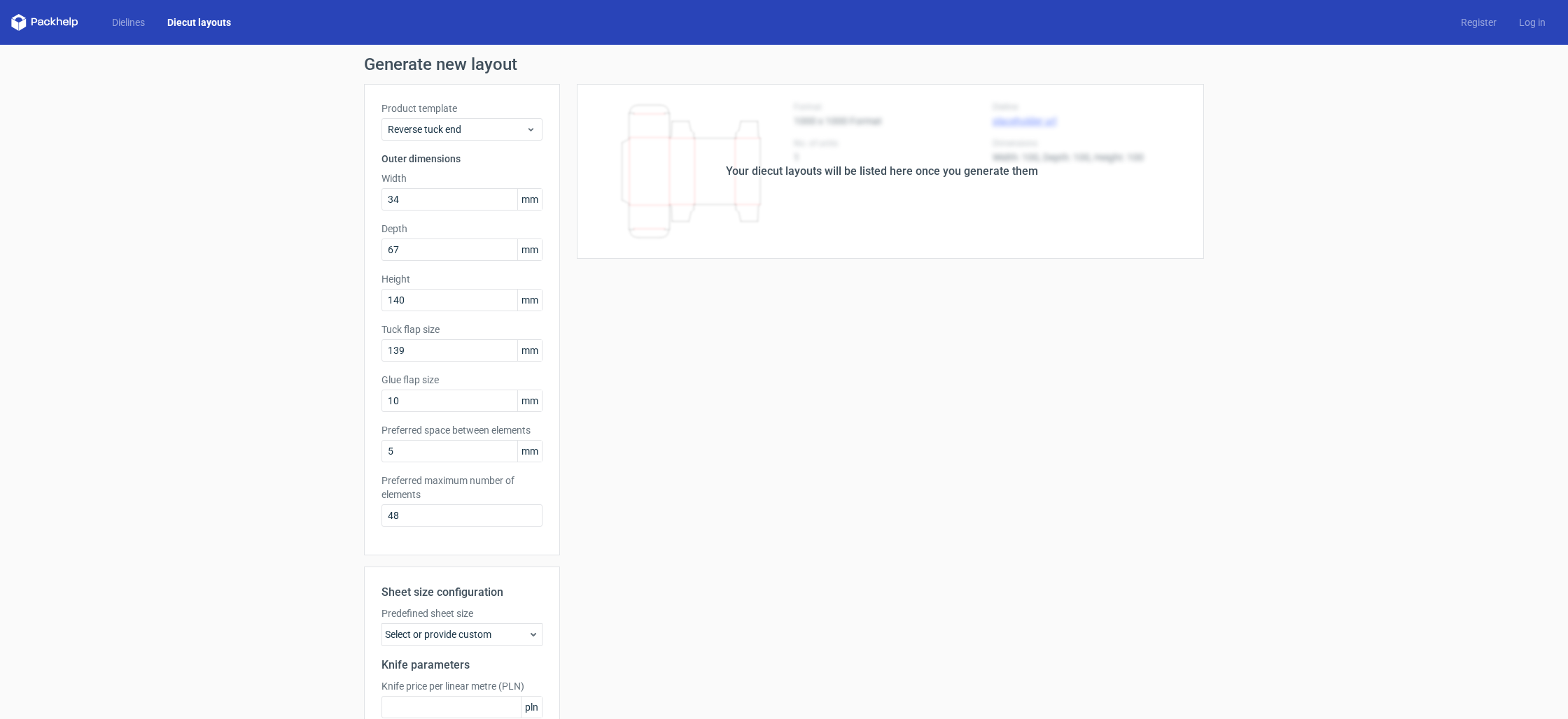
click at [811, 147] on div "Your diecut layouts will be listed here once you generate them" at bounding box center [882, 171] width 644 height 175
click at [123, 23] on link "Dielines" at bounding box center [128, 22] width 56 height 14
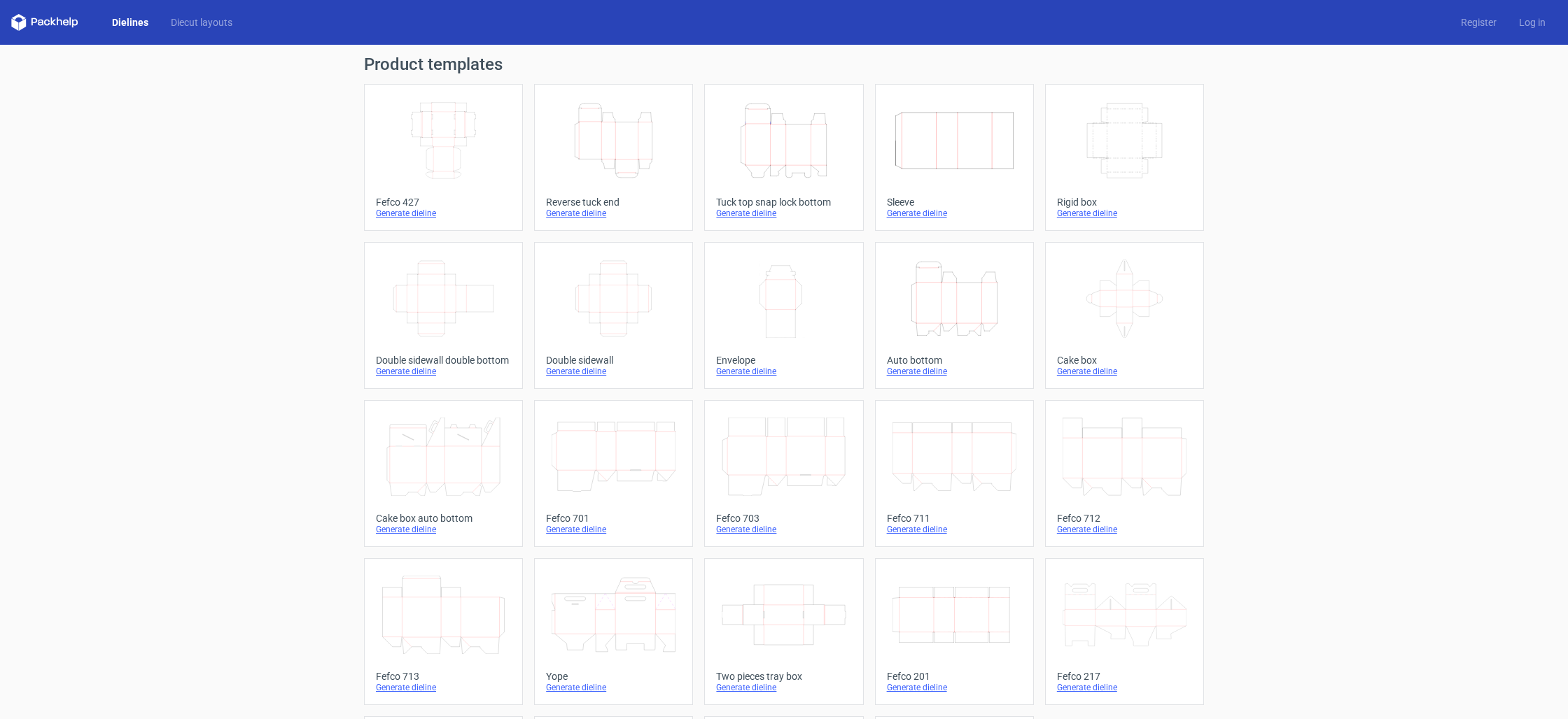
click at [590, 212] on div "Generate dieline" at bounding box center [613, 213] width 135 height 12
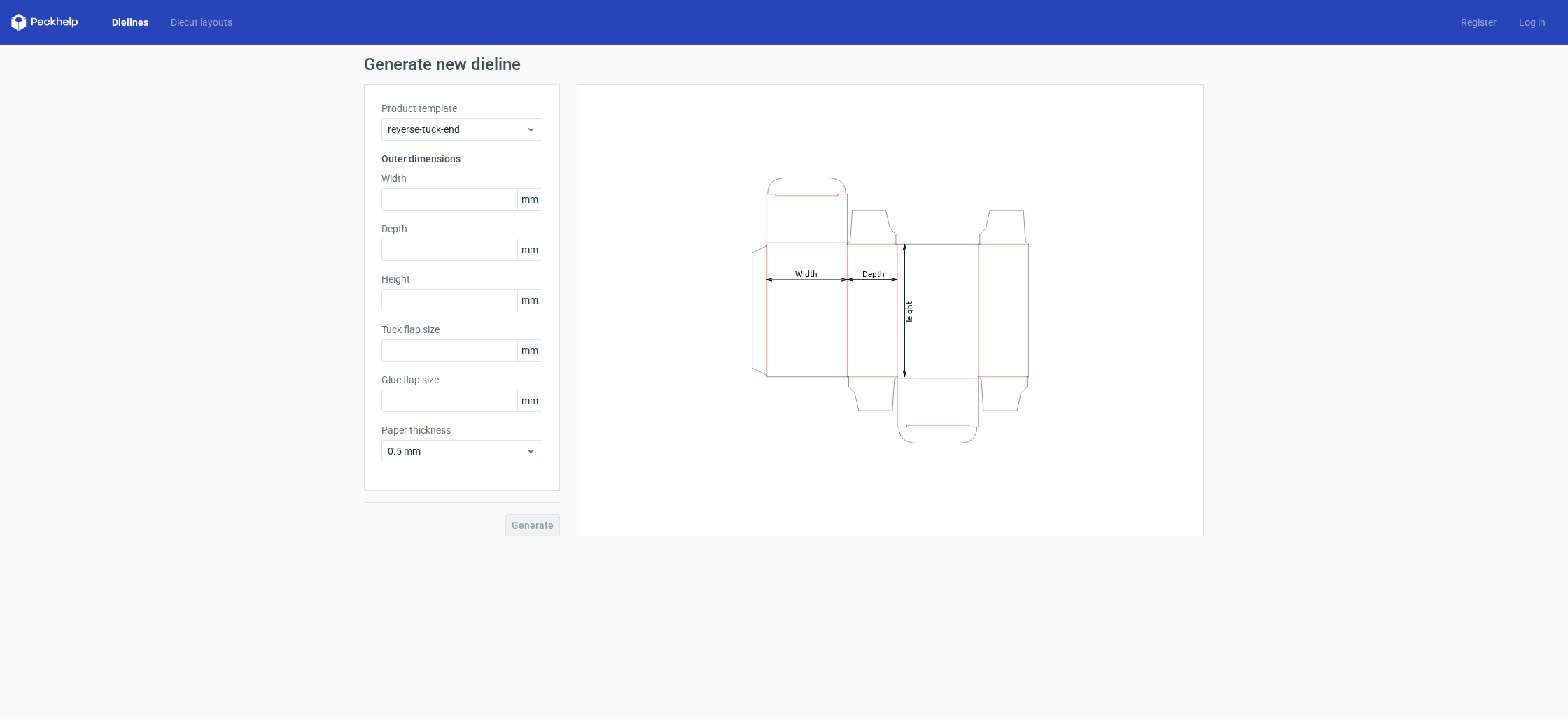
type input "15"
type input "10"
click at [404, 198] on input "text" at bounding box center [461, 199] width 161 height 22
type input "140"
click at [412, 254] on input "text" at bounding box center [461, 249] width 161 height 22
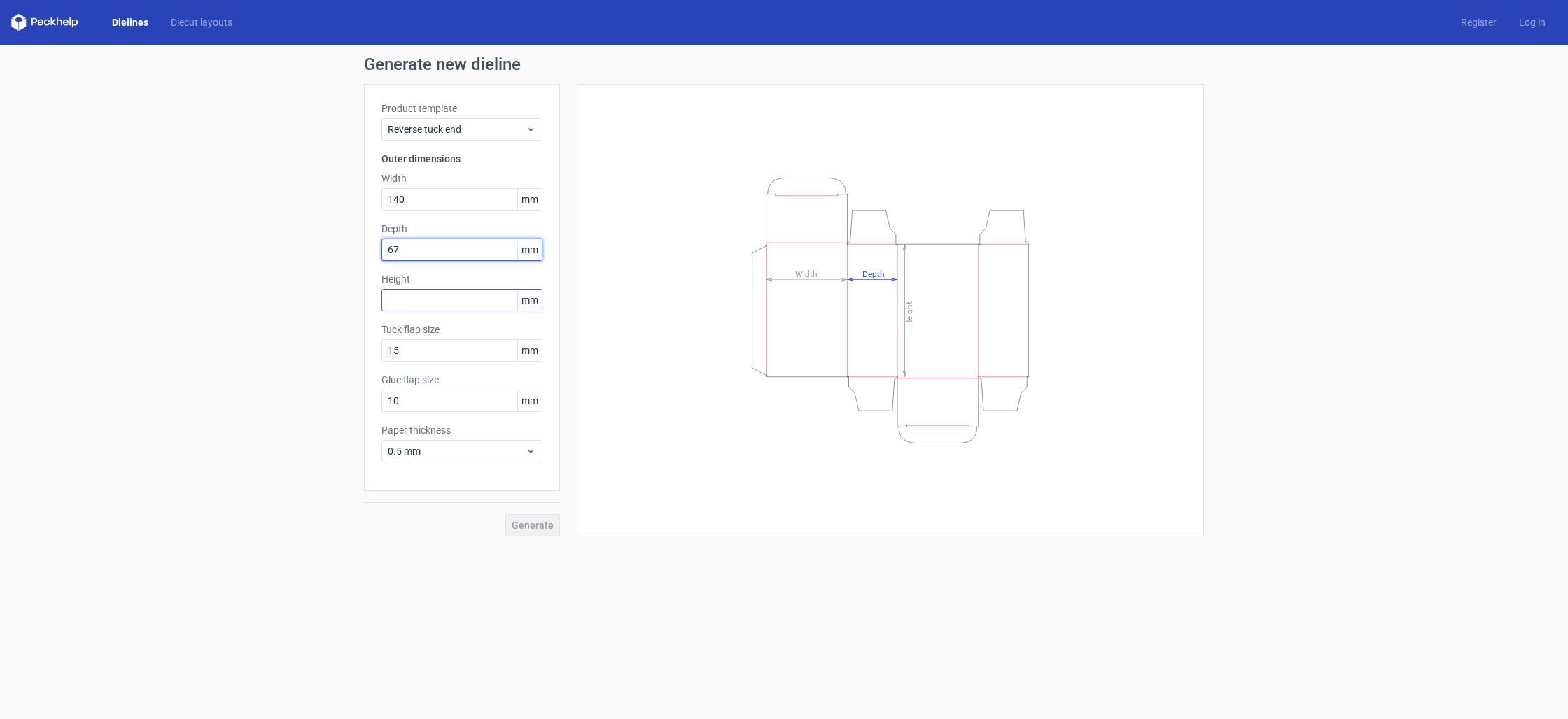
type input "67"
click at [425, 294] on input "text" at bounding box center [461, 300] width 161 height 22
type input "34"
click at [539, 526] on span "Generate" at bounding box center [533, 525] width 42 height 10
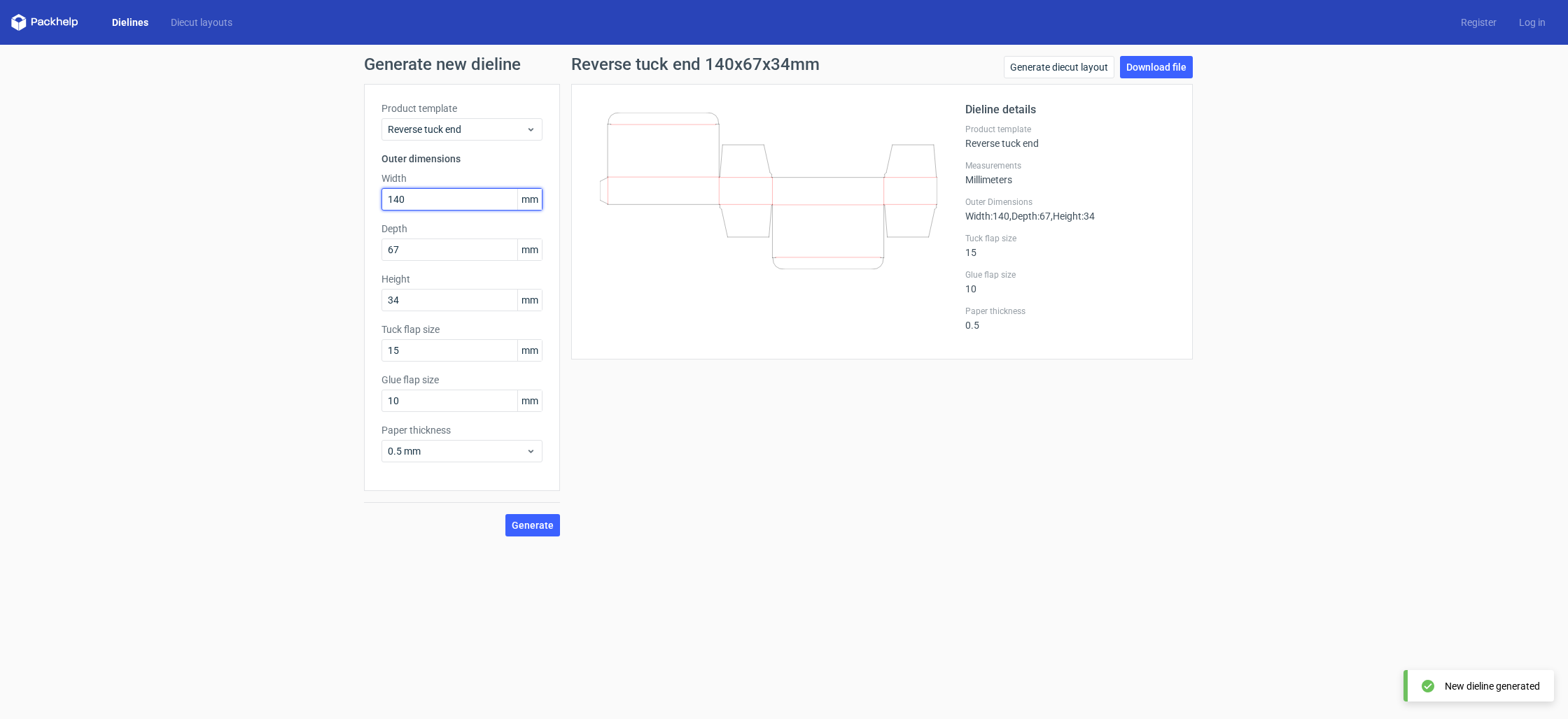
drag, startPoint x: 419, startPoint y: 198, endPoint x: 373, endPoint y: 195, distance: 46.1
click at [373, 195] on div "Product template Reverse tuck end Outer dimensions Width 140 mm Depth 67 mm Hei…" at bounding box center [462, 287] width 196 height 407
type input "34"
click at [345, 298] on div "Generate new dieline Product template Reverse tuck end Outer dimensions Width 3…" at bounding box center [784, 296] width 1568 height 503
type input "140"
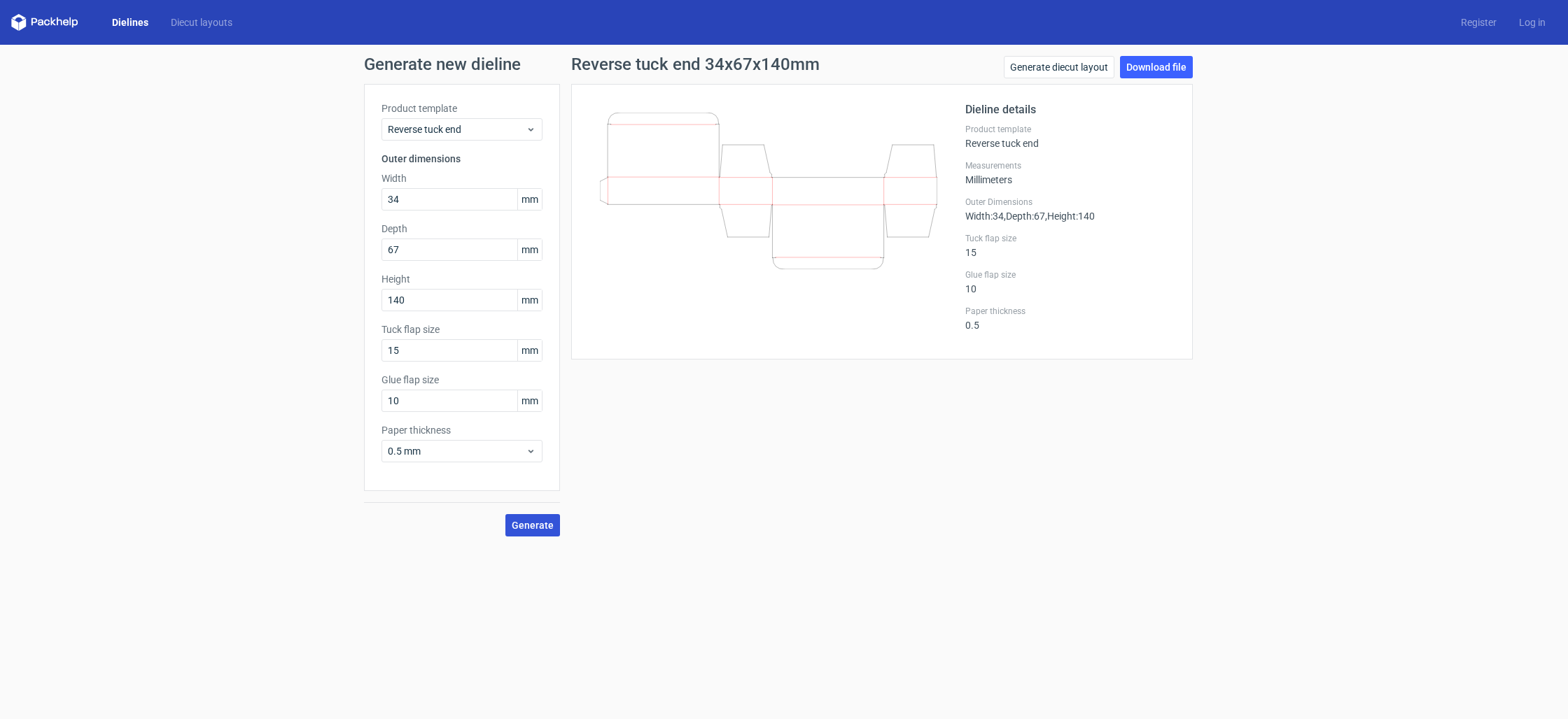
click at [528, 522] on span "Generate" at bounding box center [533, 525] width 42 height 10
click at [1146, 73] on link "Download file" at bounding box center [1156, 67] width 73 height 22
